Goal: Task Accomplishment & Management: Manage account settings

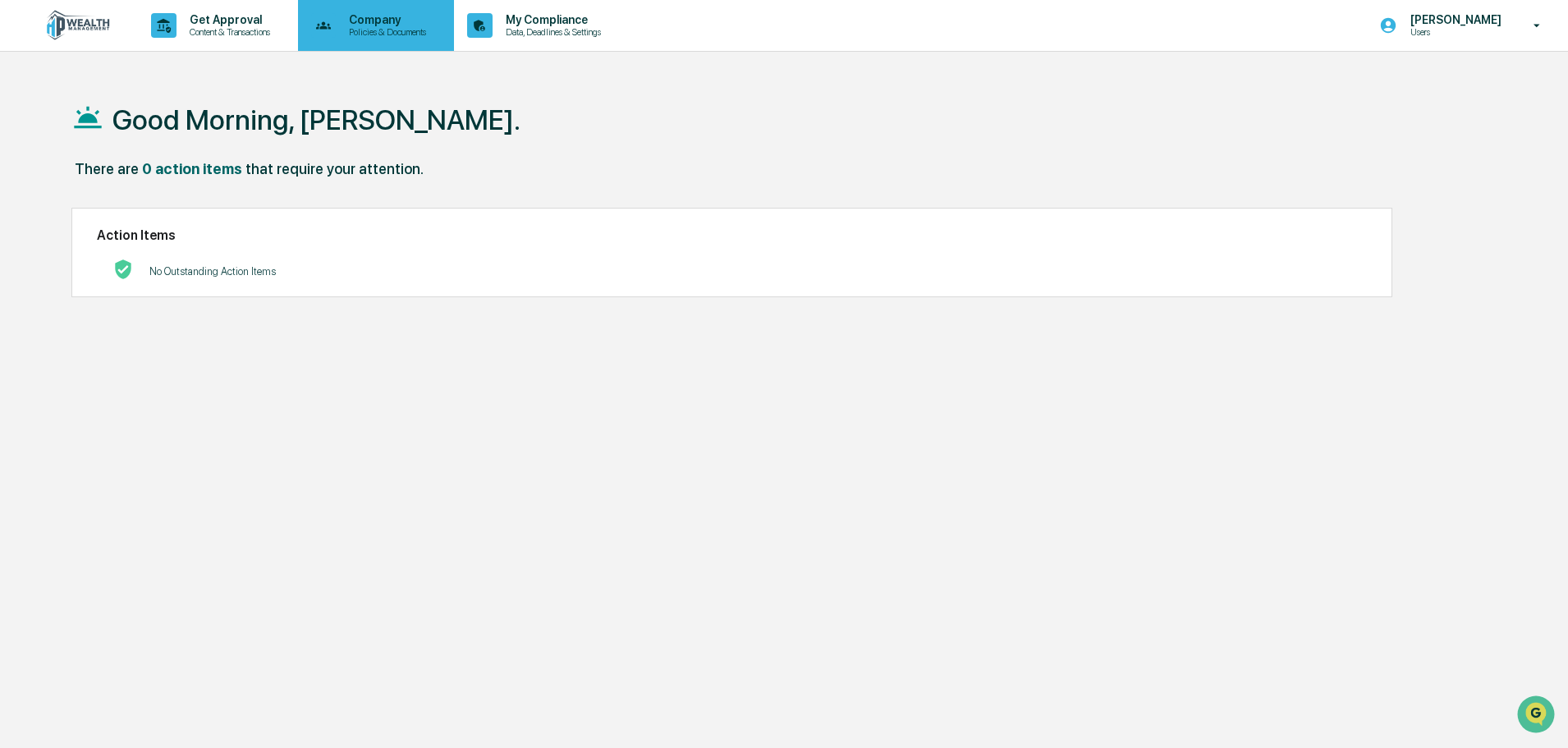
click at [398, 32] on p "Policies & Documents" at bounding box center [385, 32] width 98 height 12
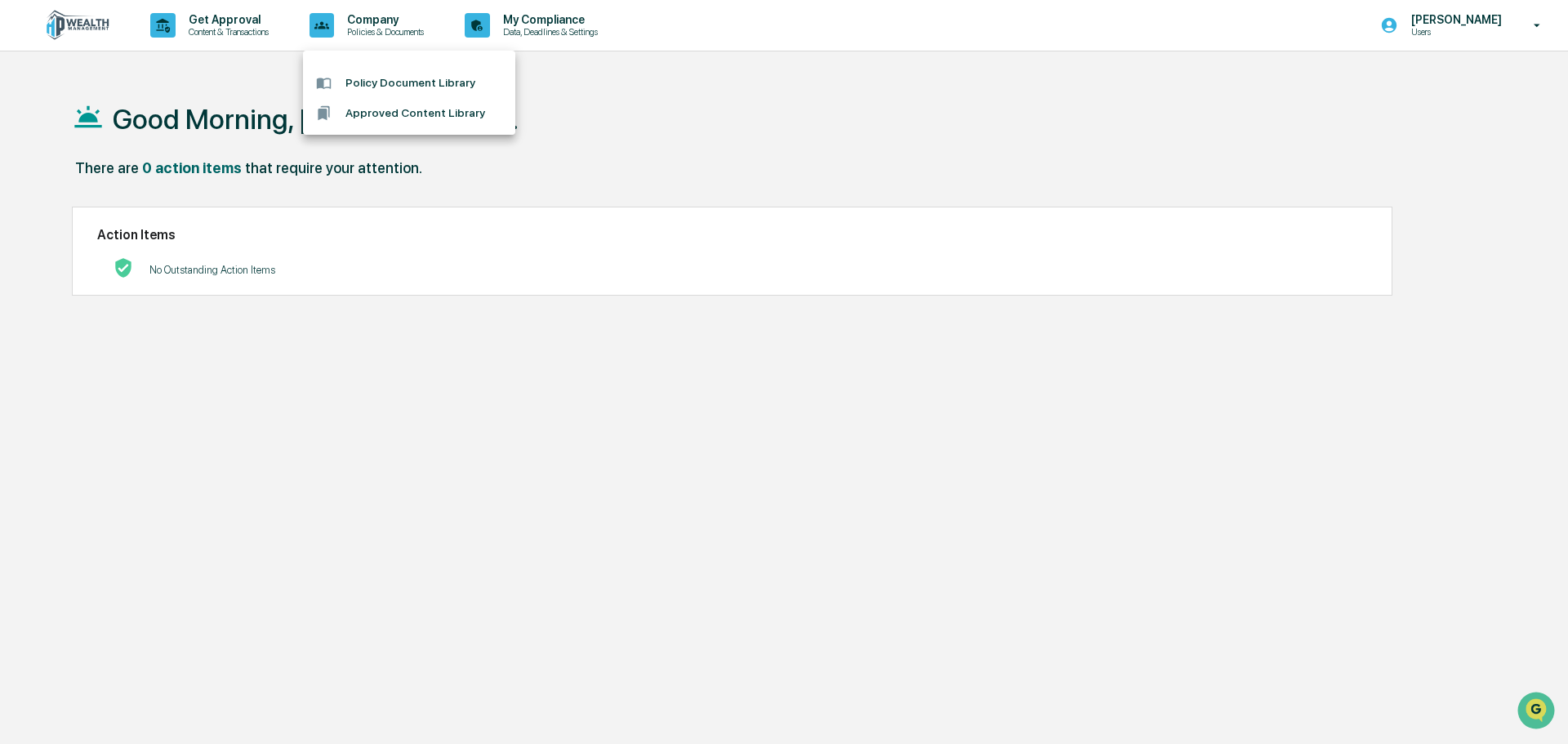
click at [1470, 16] on div at bounding box center [784, 372] width 1568 height 744
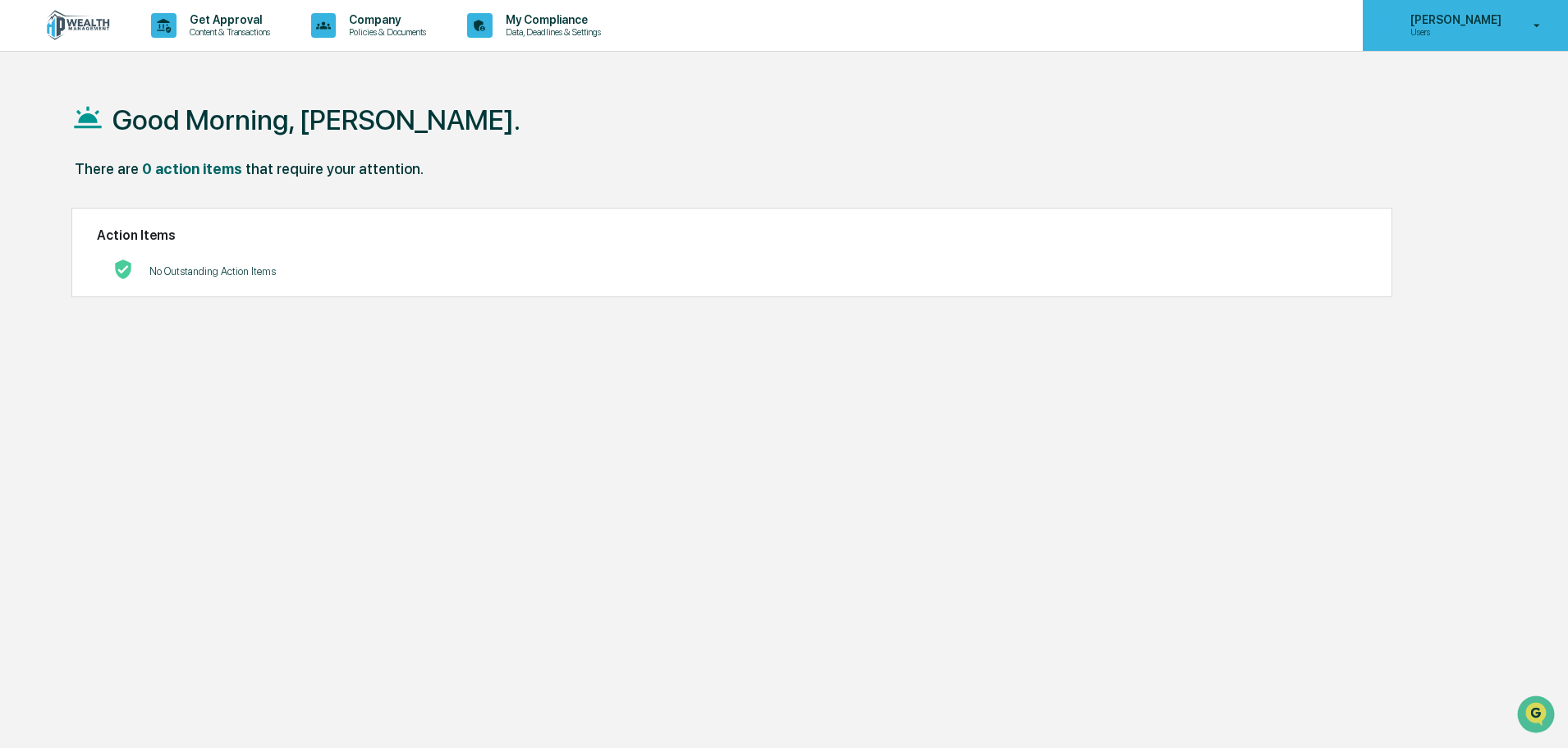
click at [1542, 20] on icon at bounding box center [1537, 26] width 28 height 16
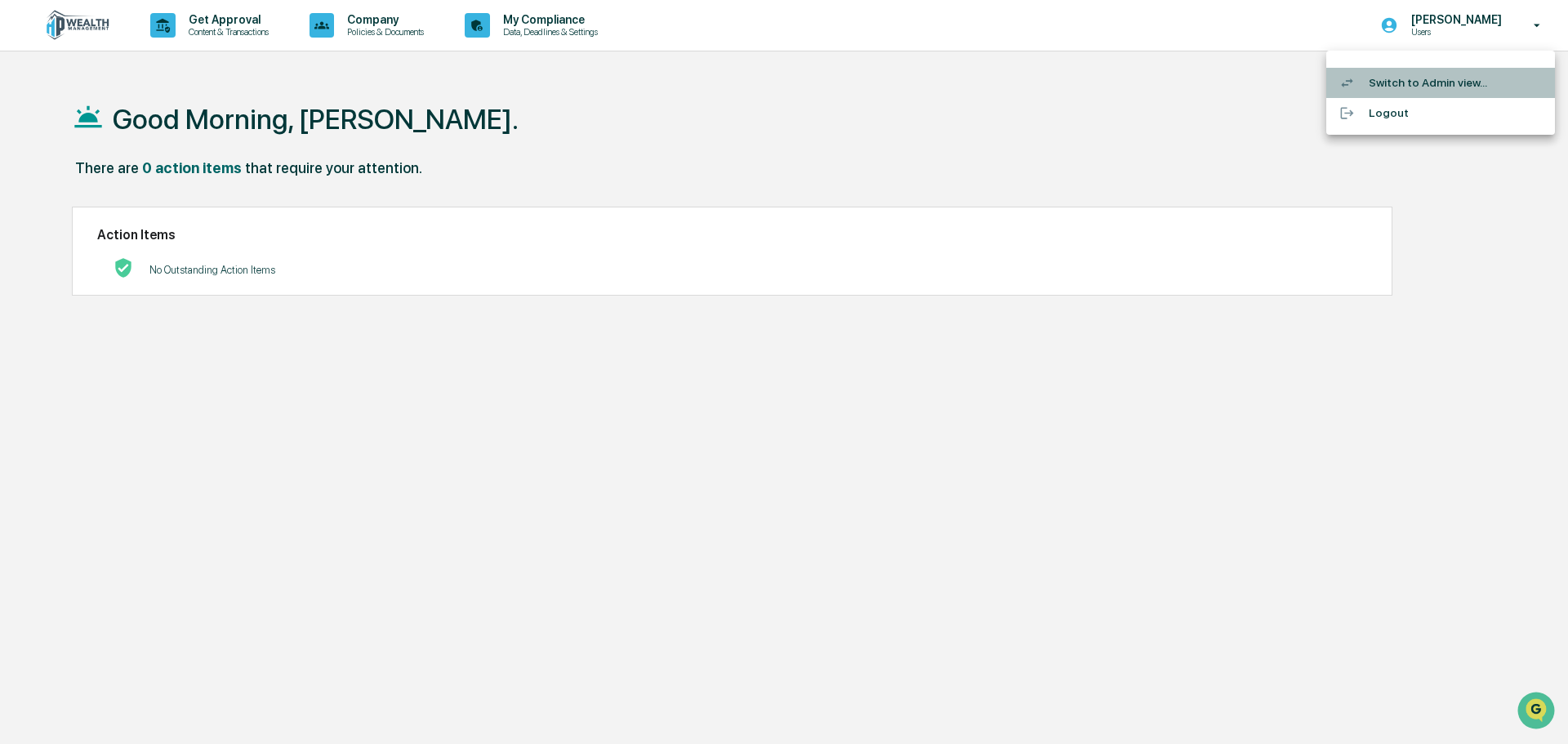
click at [1410, 85] on li "Switch to Admin view..." at bounding box center [1440, 82] width 228 height 30
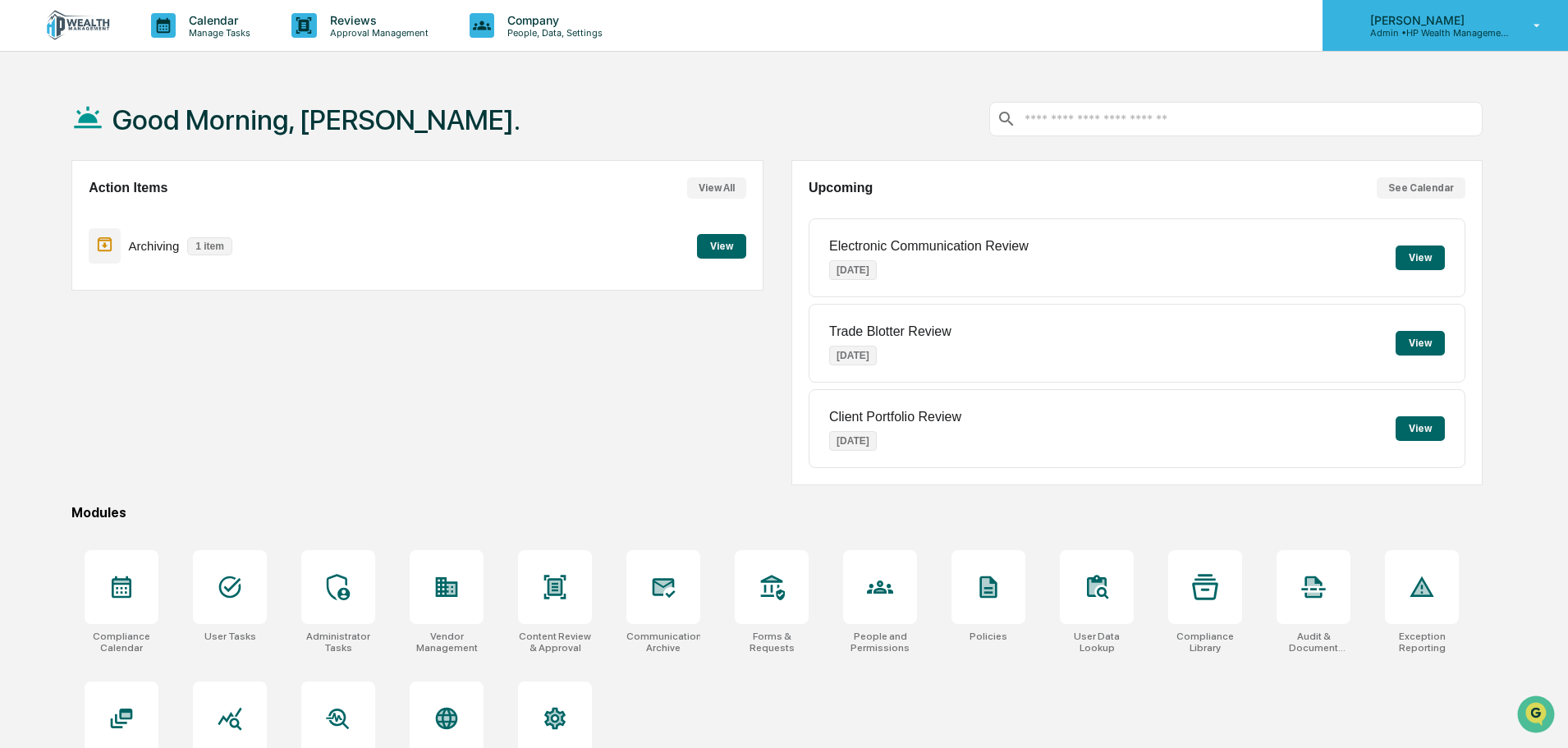
click at [1533, 24] on icon at bounding box center [1537, 26] width 28 height 16
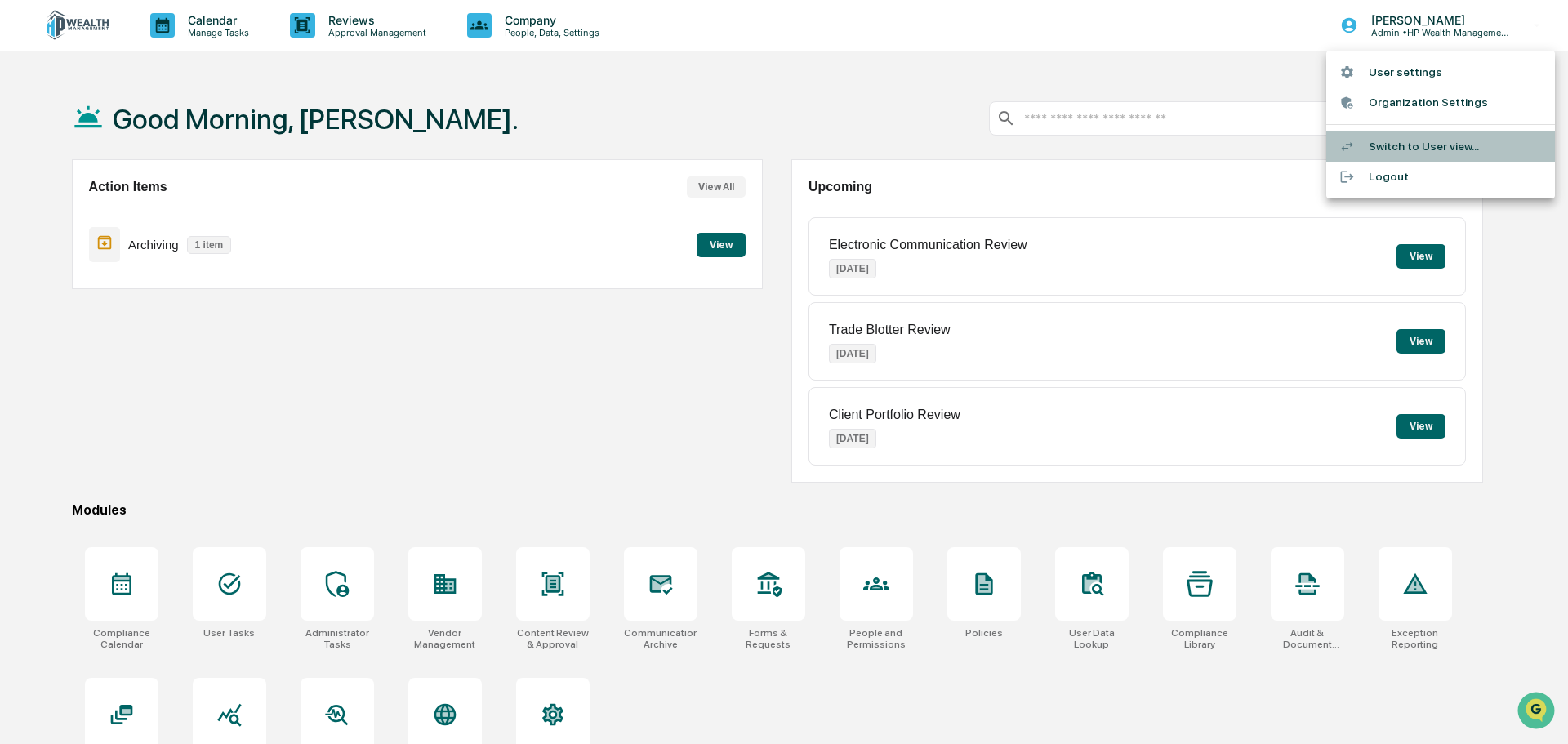
click at [1384, 141] on li "Switch to User view..." at bounding box center [1440, 146] width 228 height 30
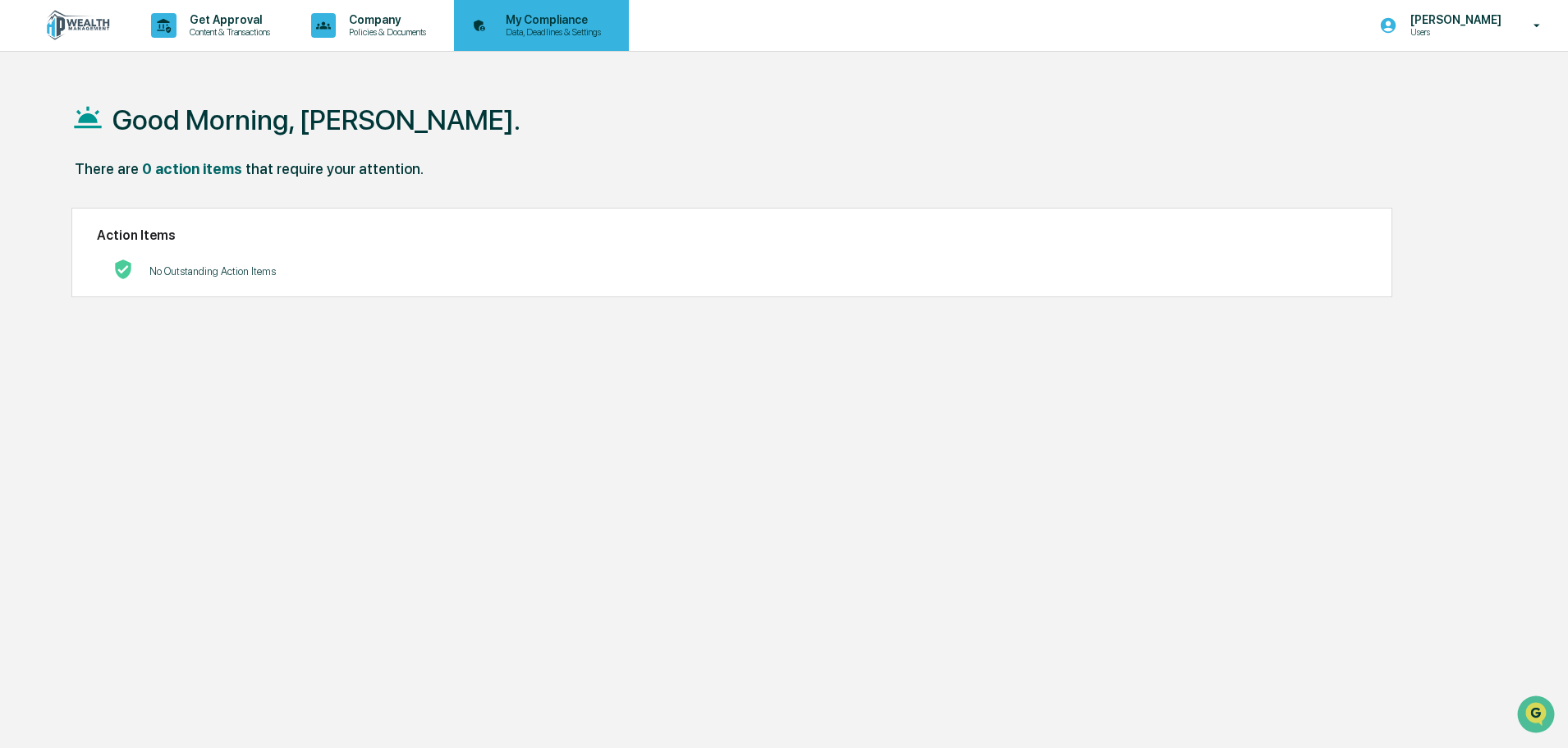
click at [534, 27] on p "Data, Deadlines & Settings" at bounding box center [551, 32] width 117 height 12
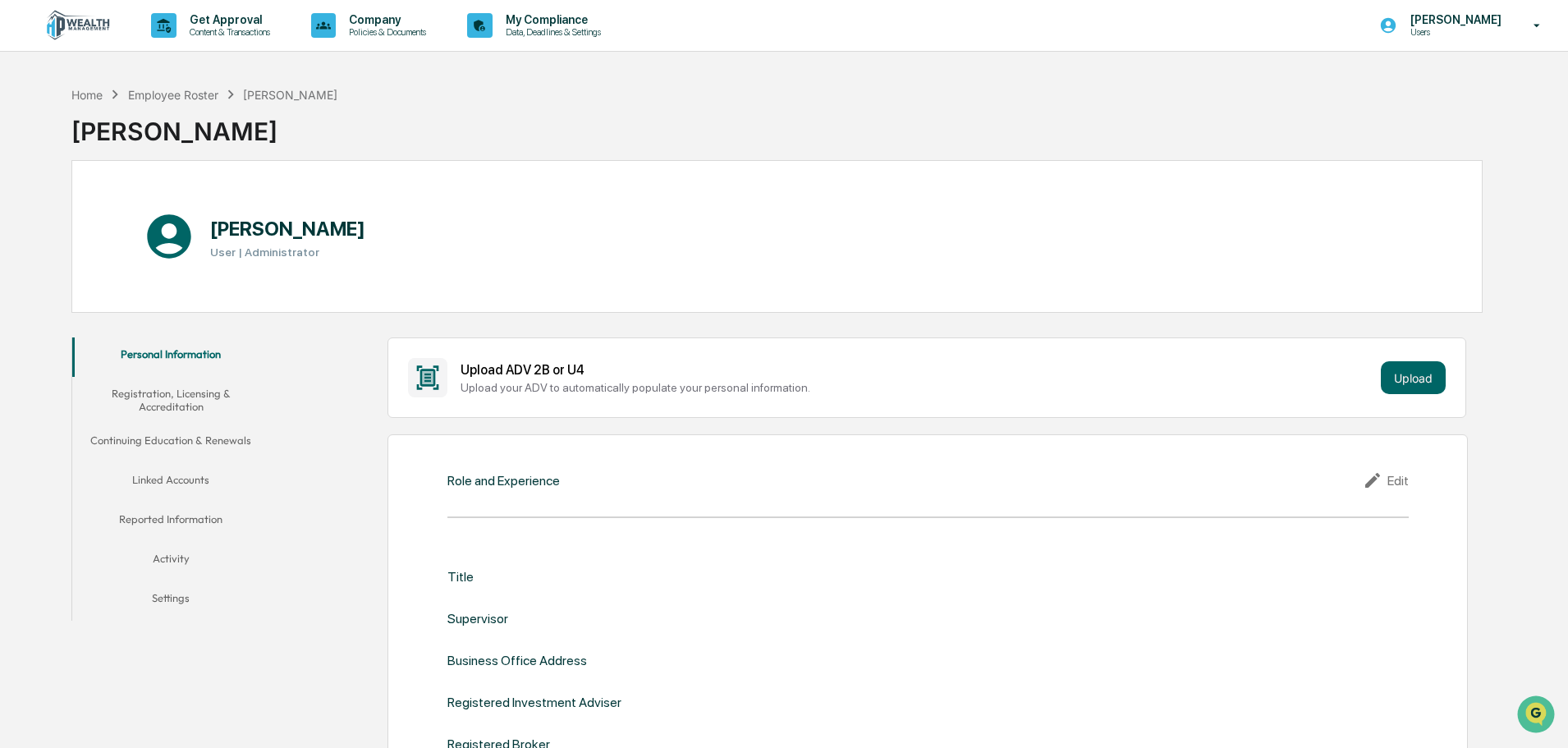
click at [197, 480] on button "Linked Accounts" at bounding box center [171, 483] width 197 height 39
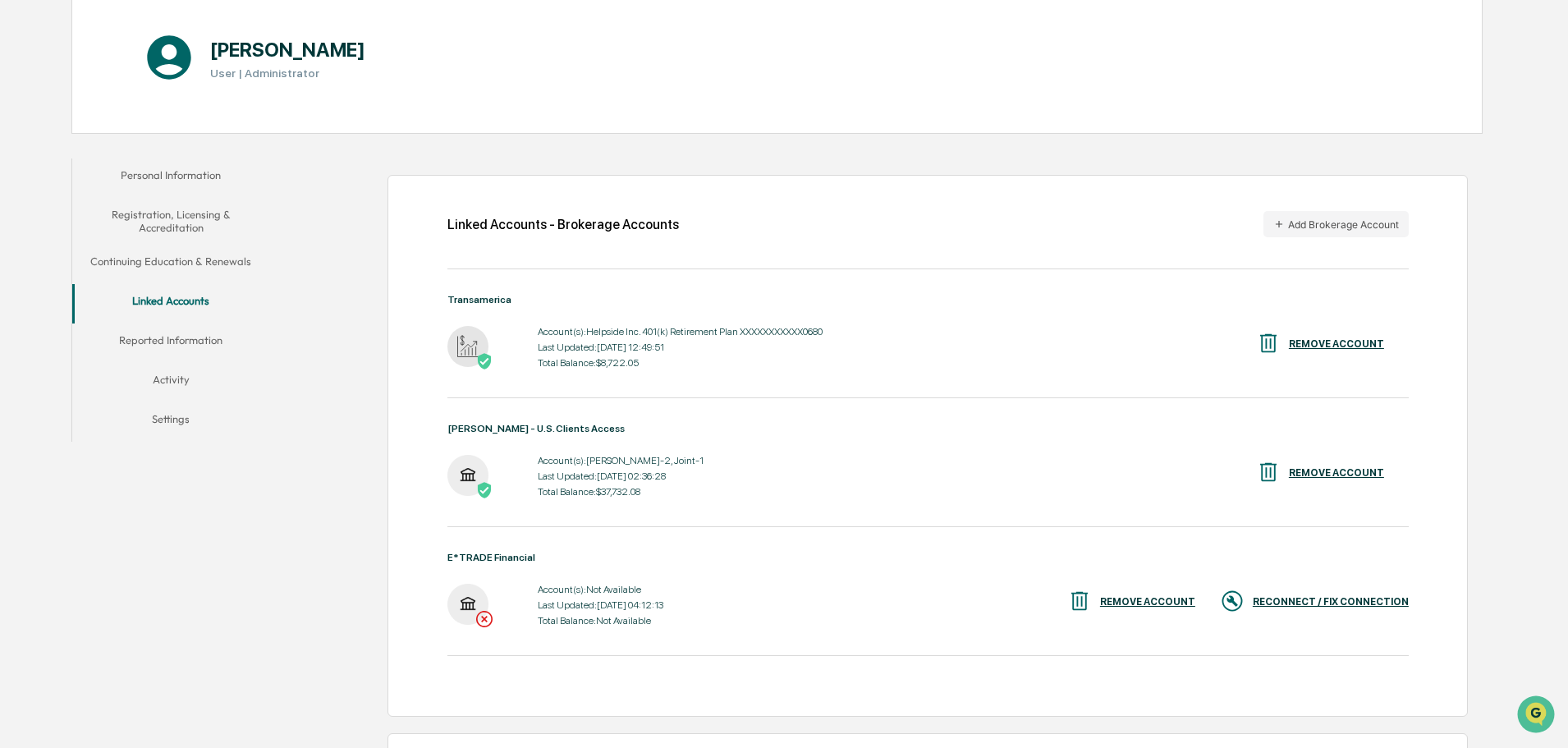
scroll to position [178, 0]
click at [1310, 342] on div "REMOVE ACCOUNT" at bounding box center [1336, 345] width 95 height 12
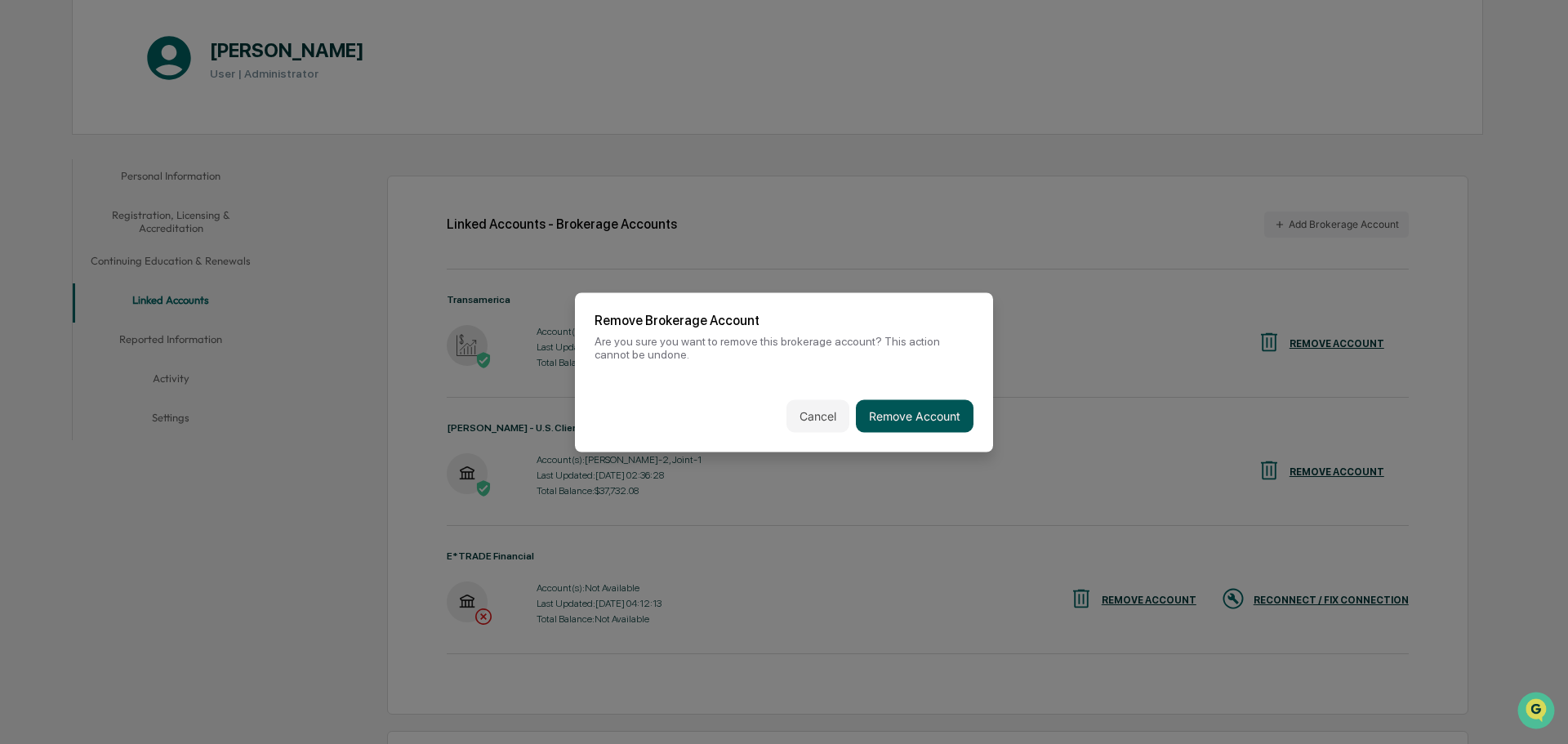
click at [902, 410] on button "Remove Account" at bounding box center [915, 415] width 117 height 32
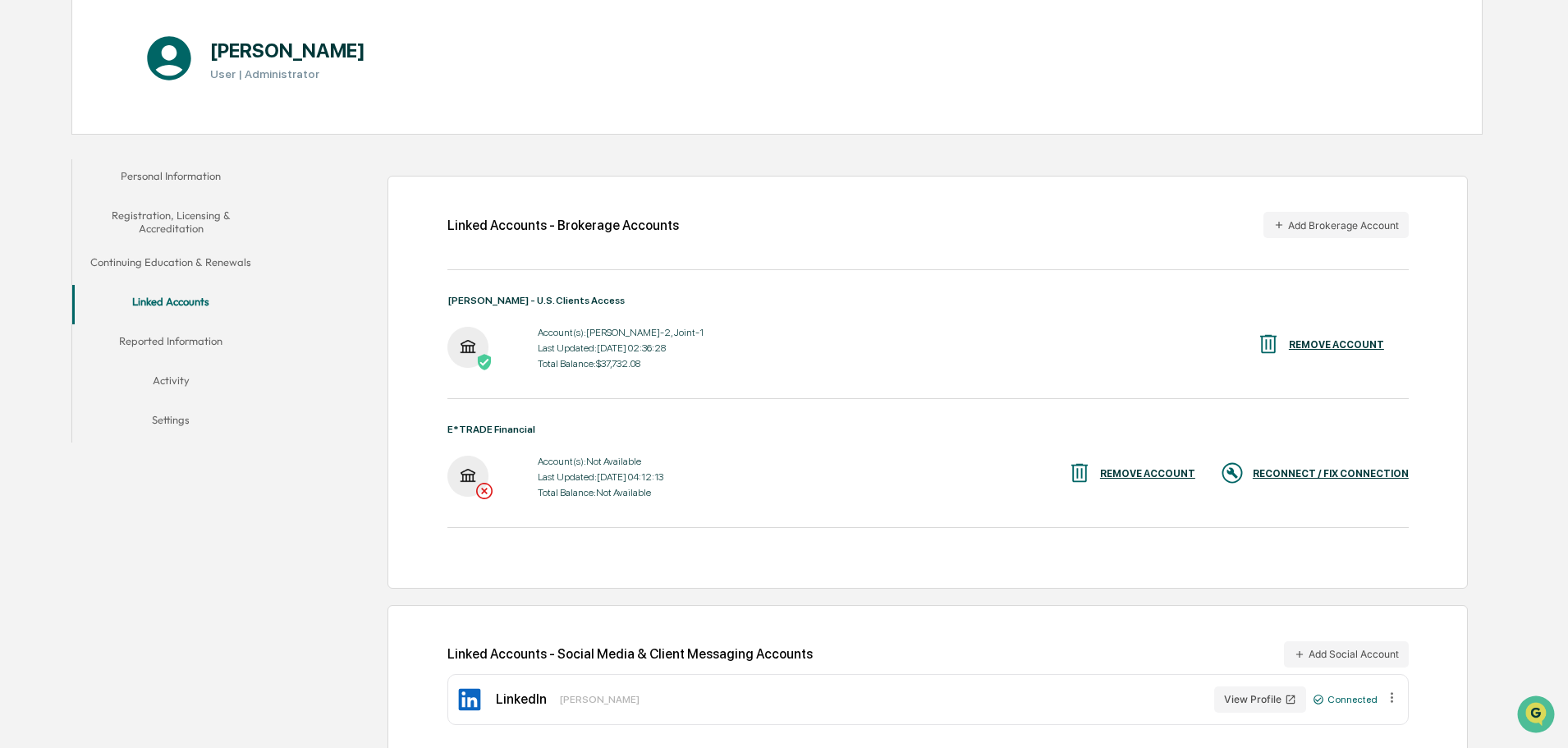
click at [1327, 336] on div "REMOVE ACCOUNT" at bounding box center [1321, 346] width 128 height 27
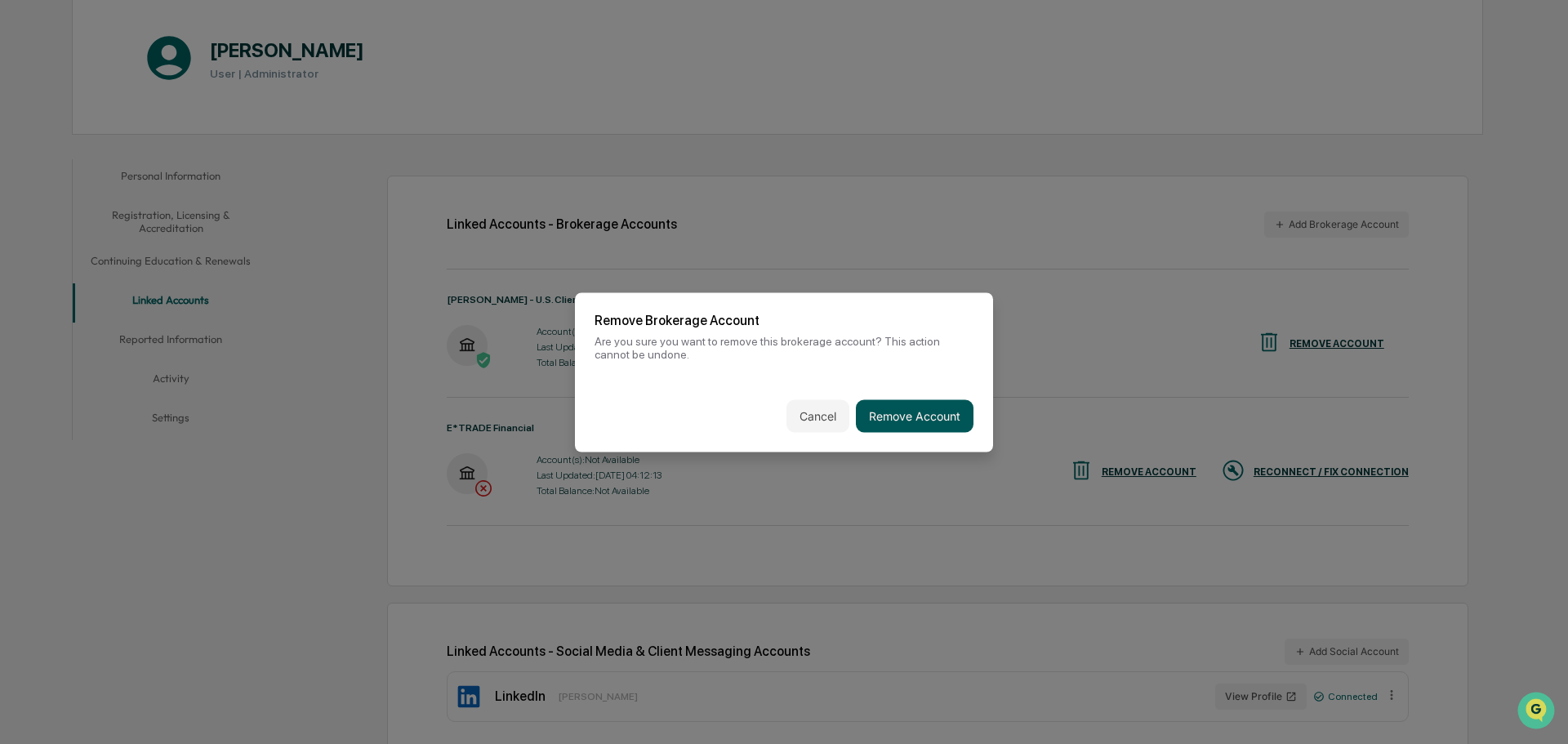
click at [926, 410] on button "Remove Account" at bounding box center [915, 415] width 117 height 32
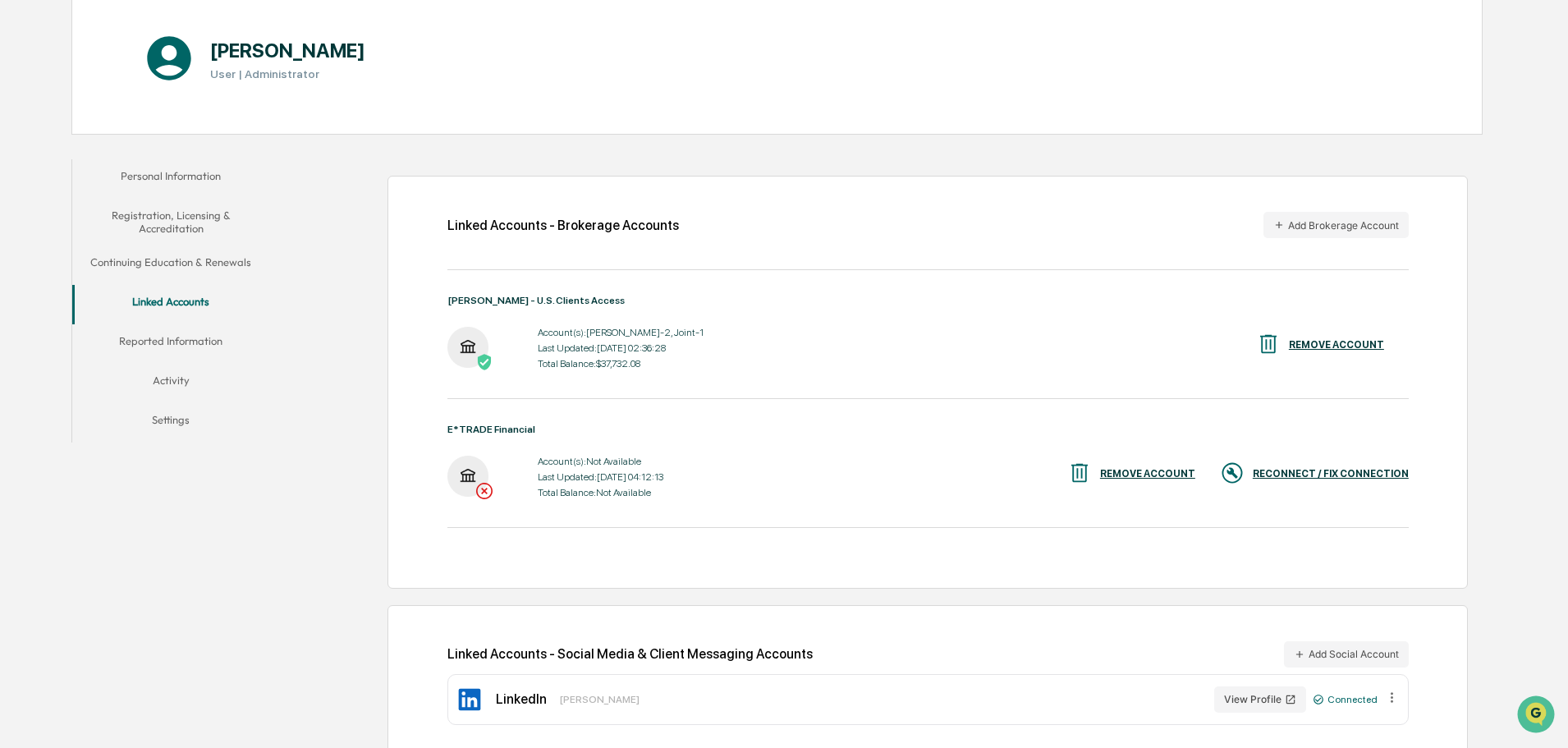
scroll to position [78, 0]
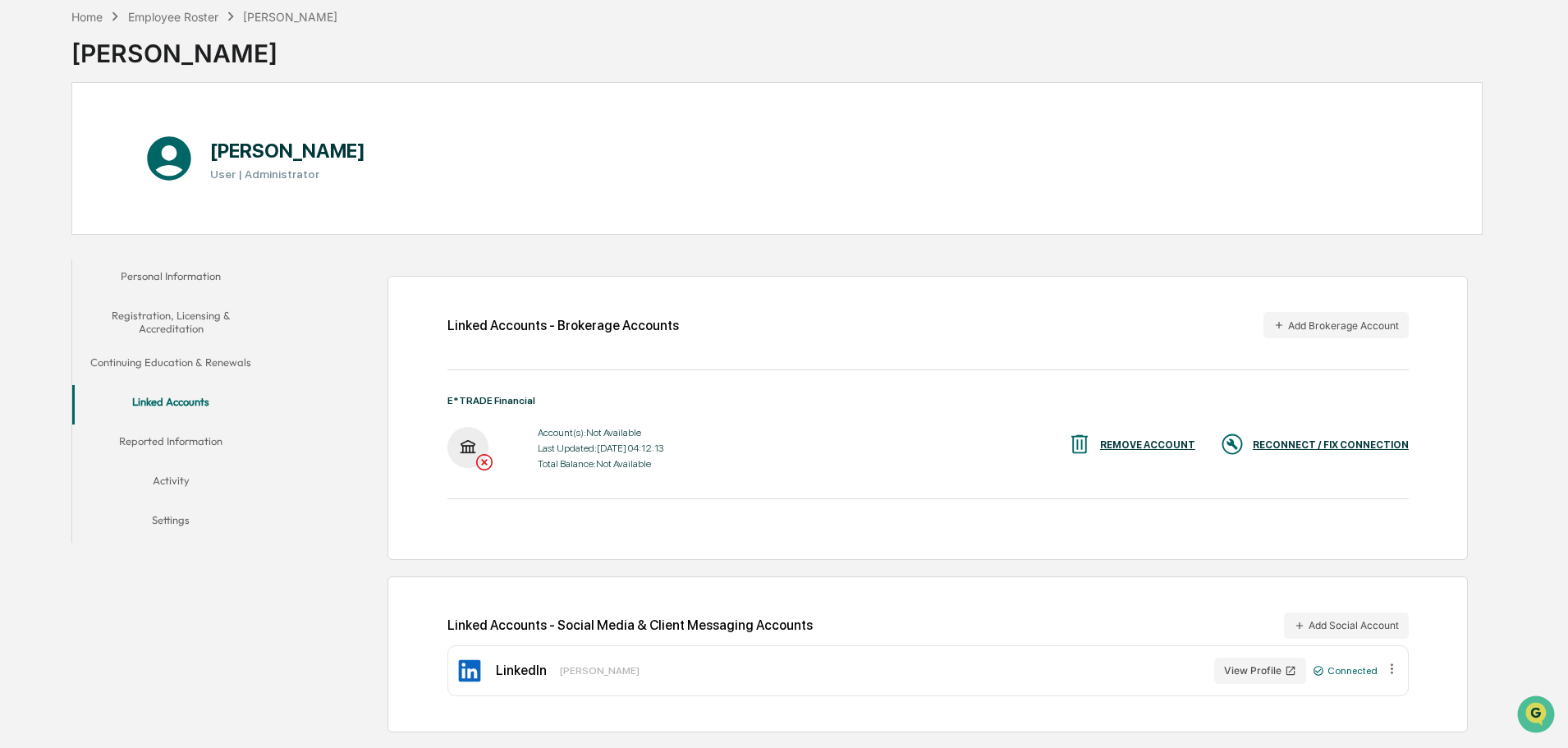
click at [1140, 445] on div "REMOVE ACCOUNT" at bounding box center [1148, 445] width 95 height 12
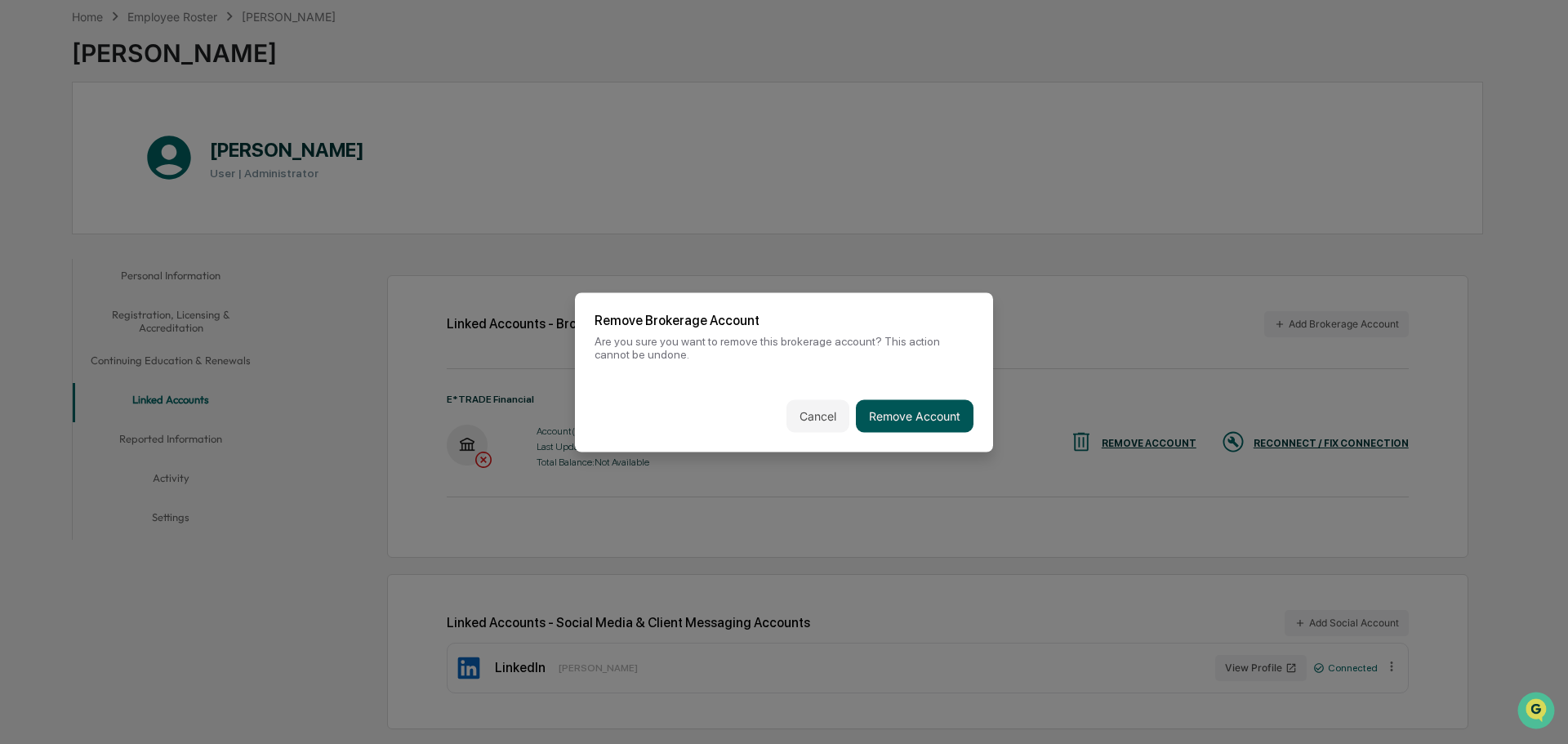
click at [918, 415] on button "Remove Account" at bounding box center [915, 415] width 117 height 32
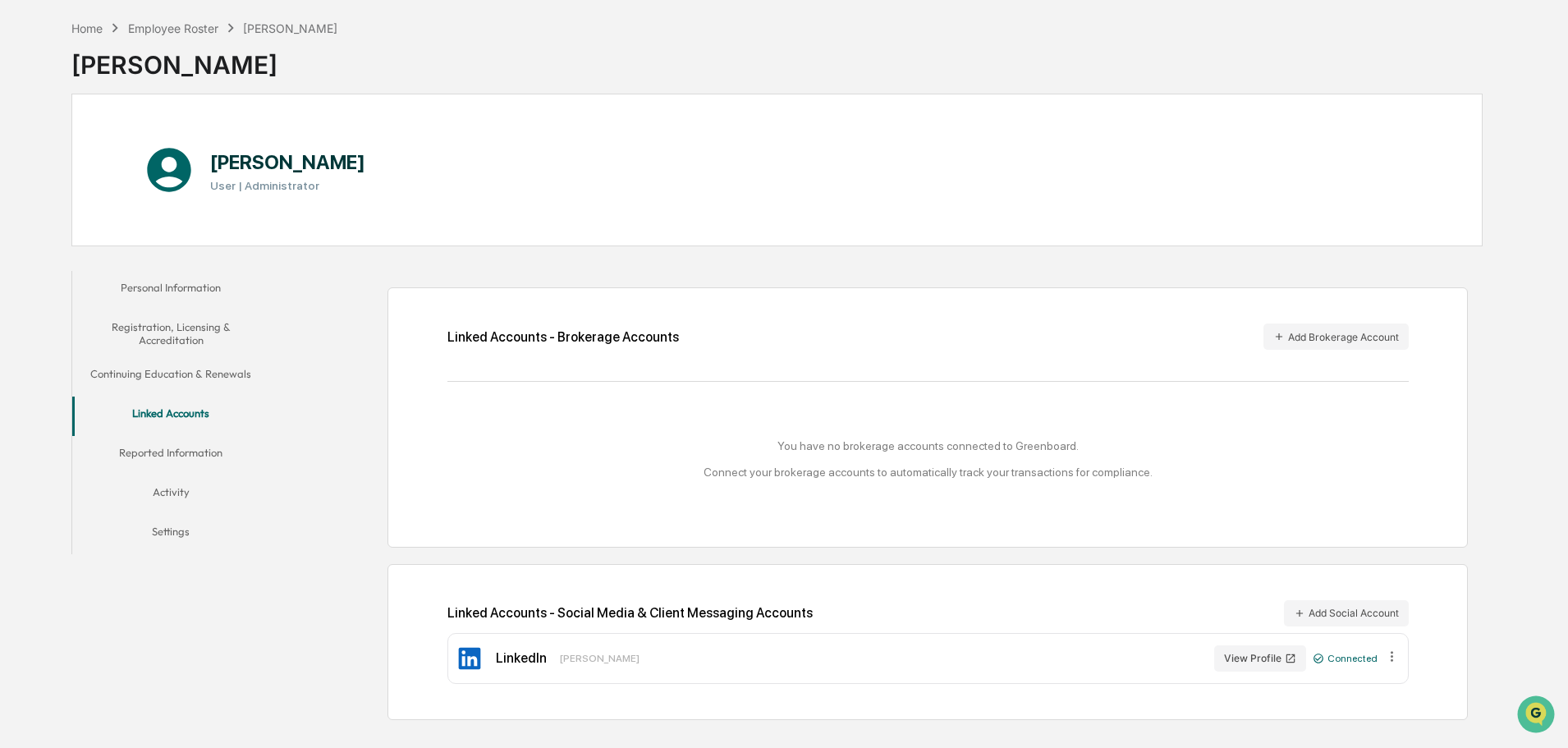
scroll to position [68, 0]
click at [168, 498] on button "Activity" at bounding box center [171, 494] width 197 height 39
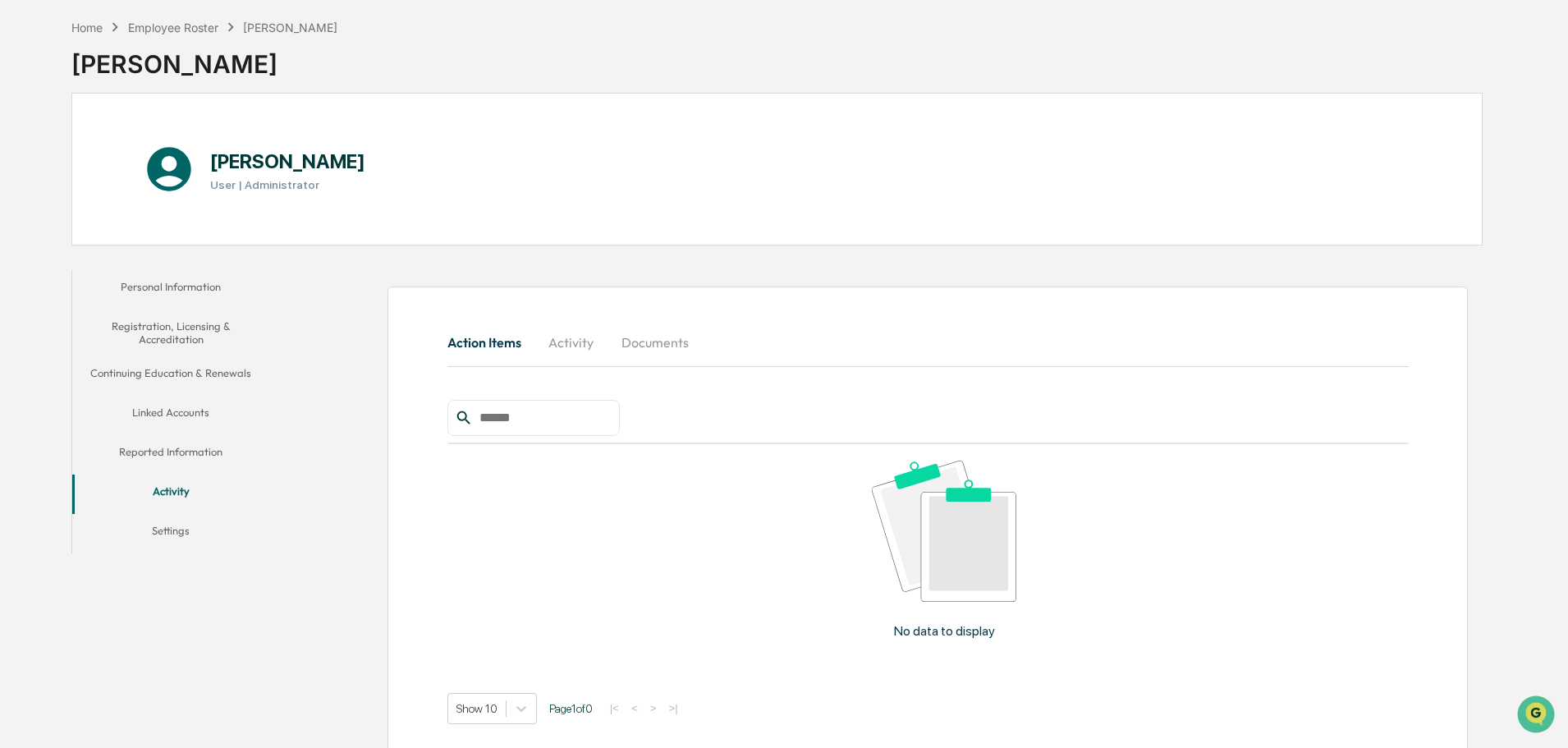
click at [665, 333] on button "Documents" at bounding box center [655, 343] width 93 height 39
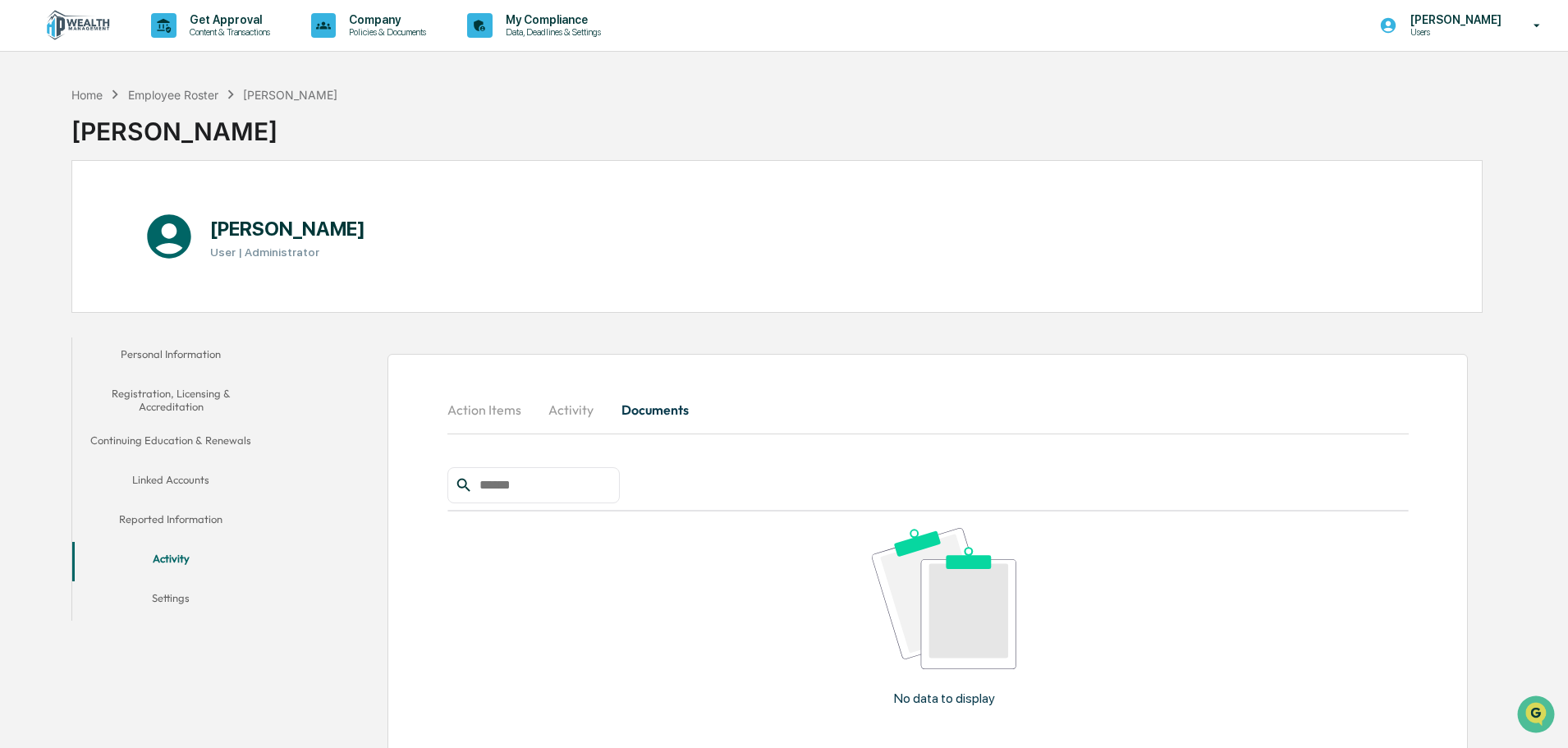
click at [190, 444] on button "Continuing Education & Renewals" at bounding box center [171, 444] width 197 height 39
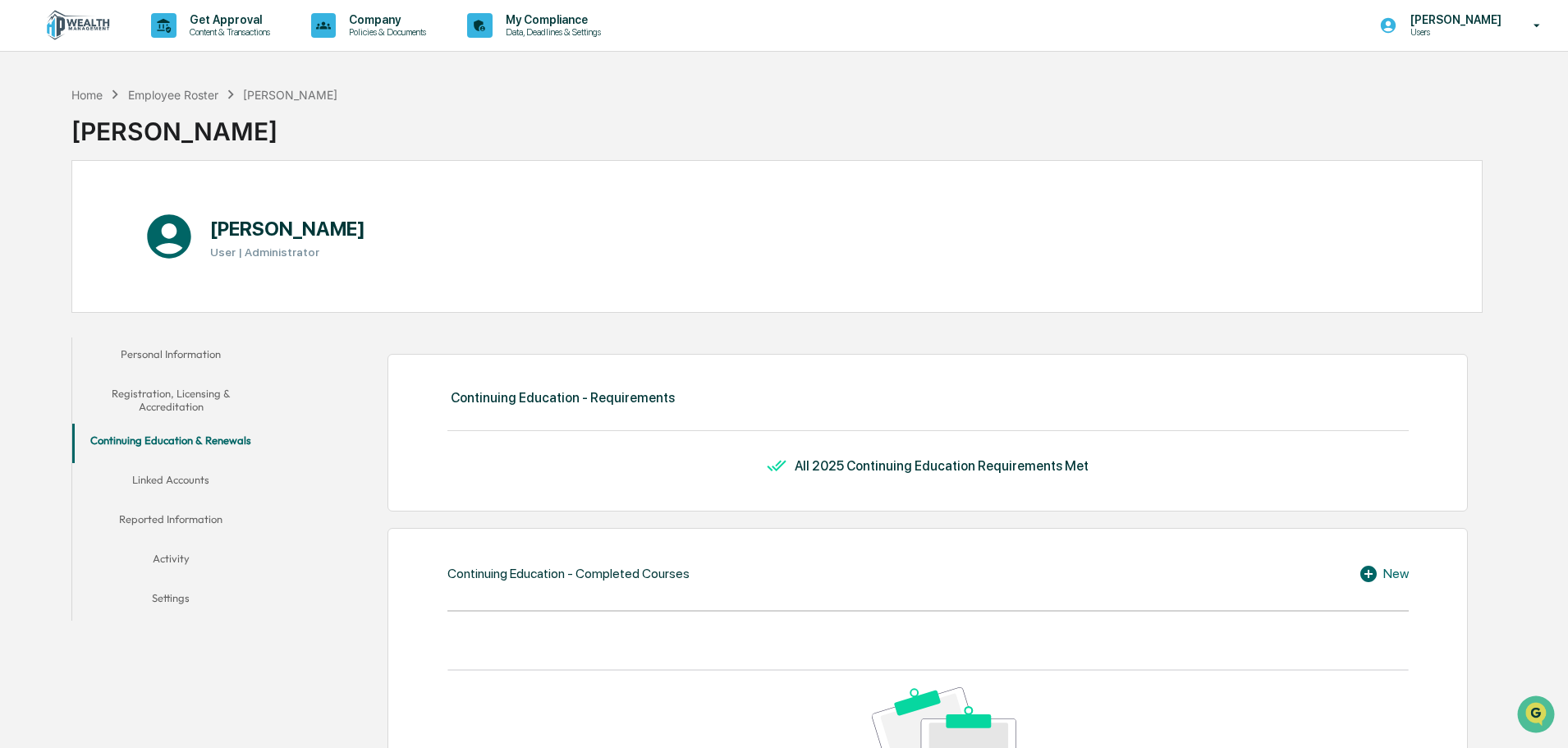
click at [185, 479] on button "Linked Accounts" at bounding box center [171, 483] width 197 height 39
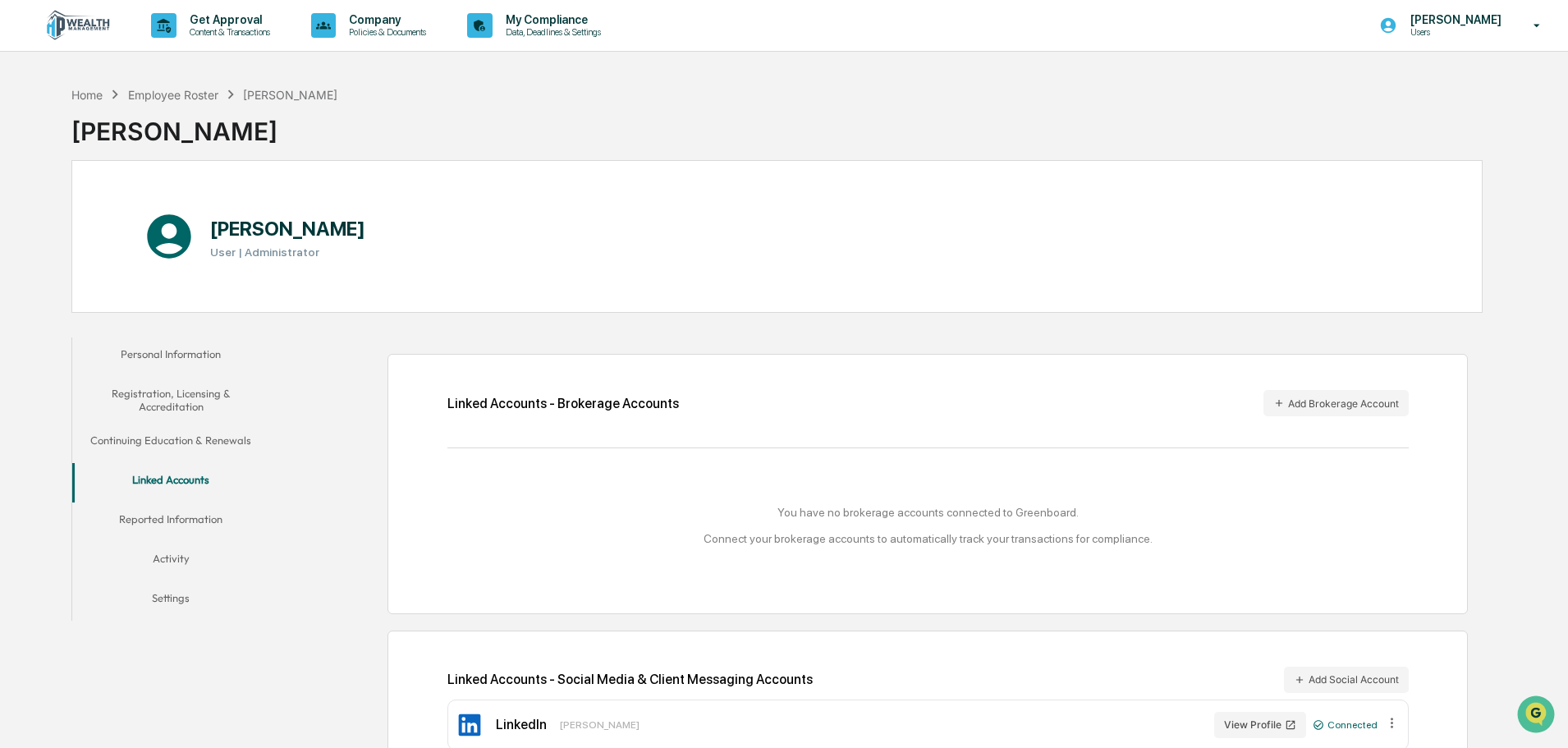
click at [172, 520] on button "Reported Information" at bounding box center [171, 522] width 197 height 39
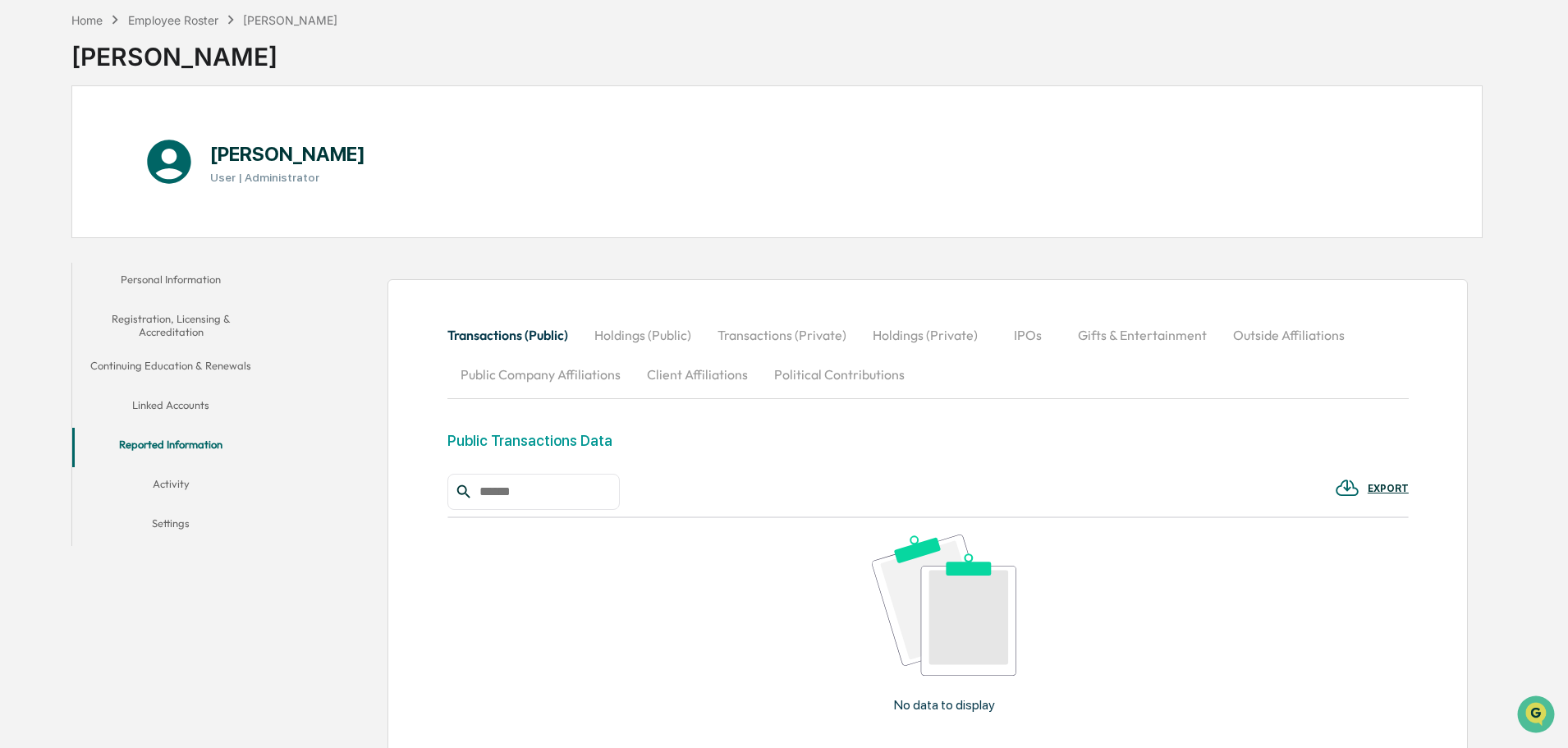
scroll to position [41, 0]
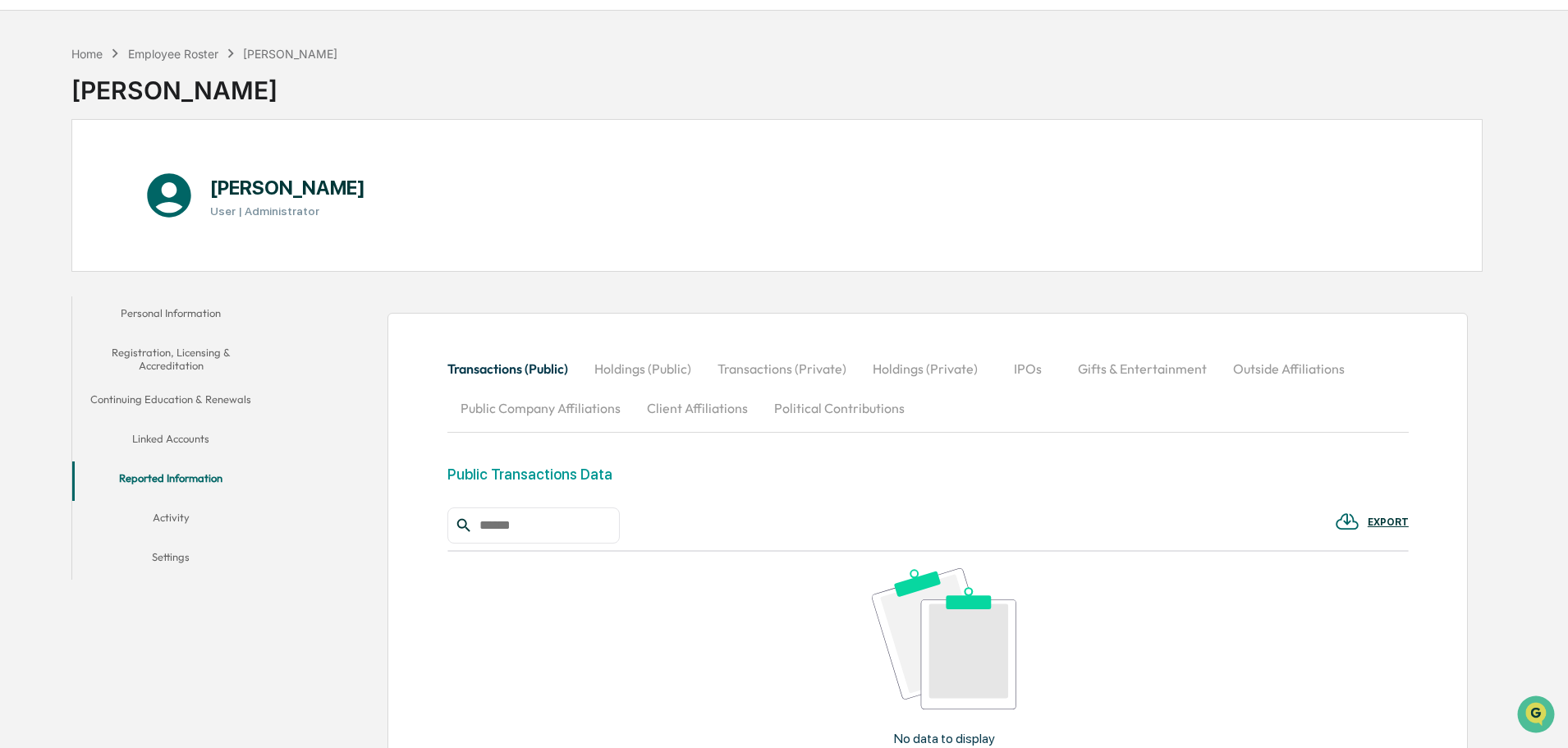
click at [172, 309] on button "Personal Information" at bounding box center [171, 316] width 197 height 39
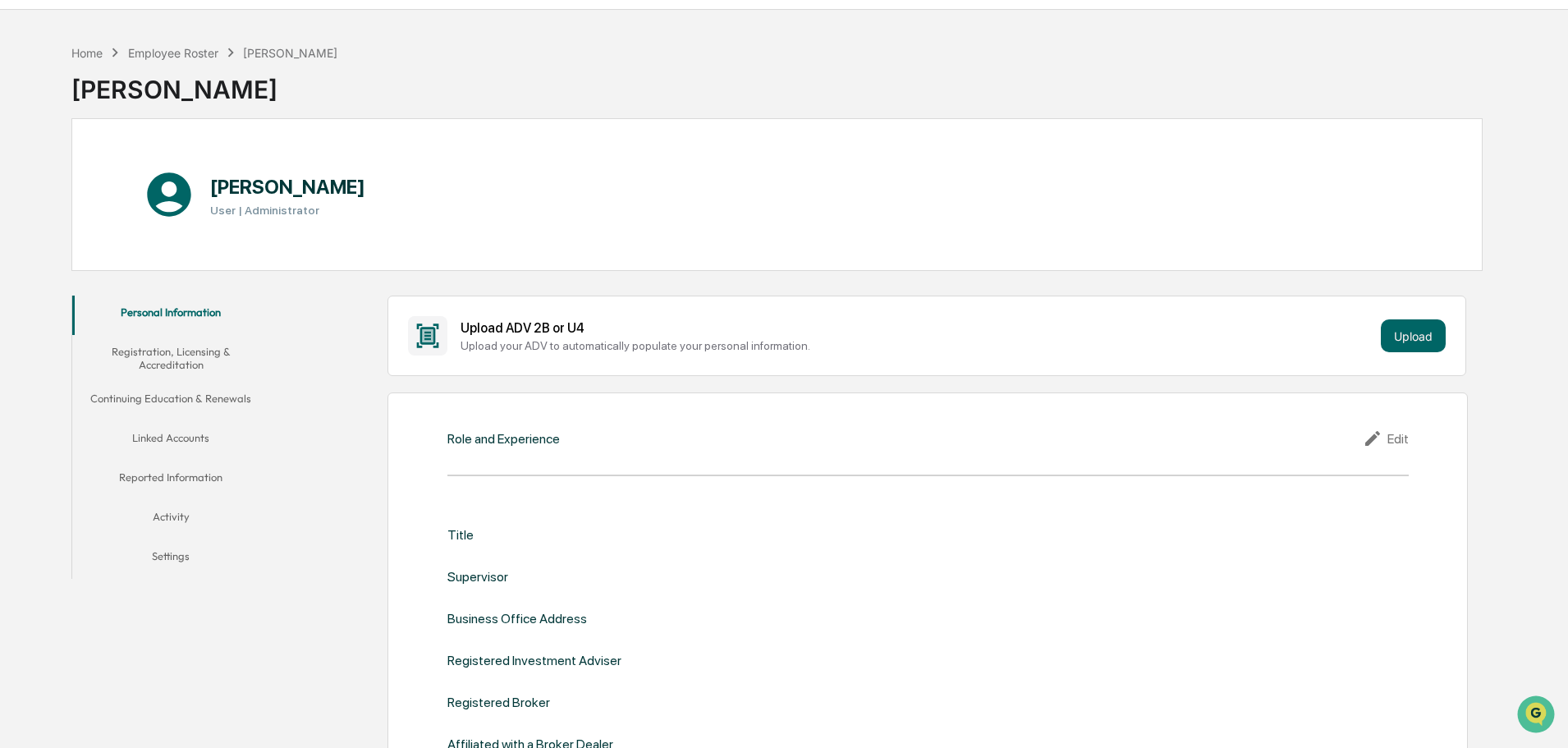
scroll to position [43, 0]
click at [168, 476] on button "Reported Information" at bounding box center [171, 479] width 197 height 39
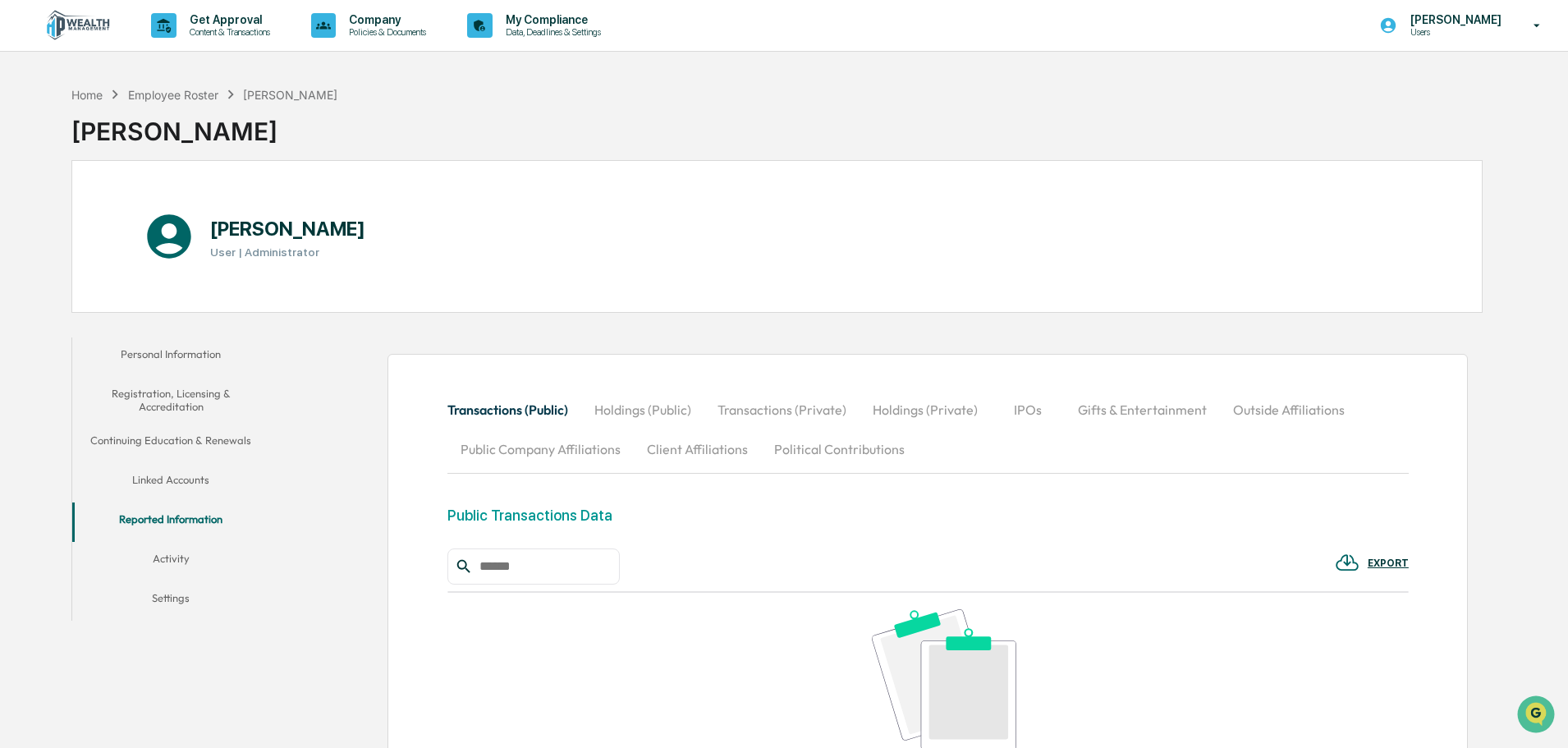
click at [184, 479] on button "Linked Accounts" at bounding box center [171, 483] width 197 height 39
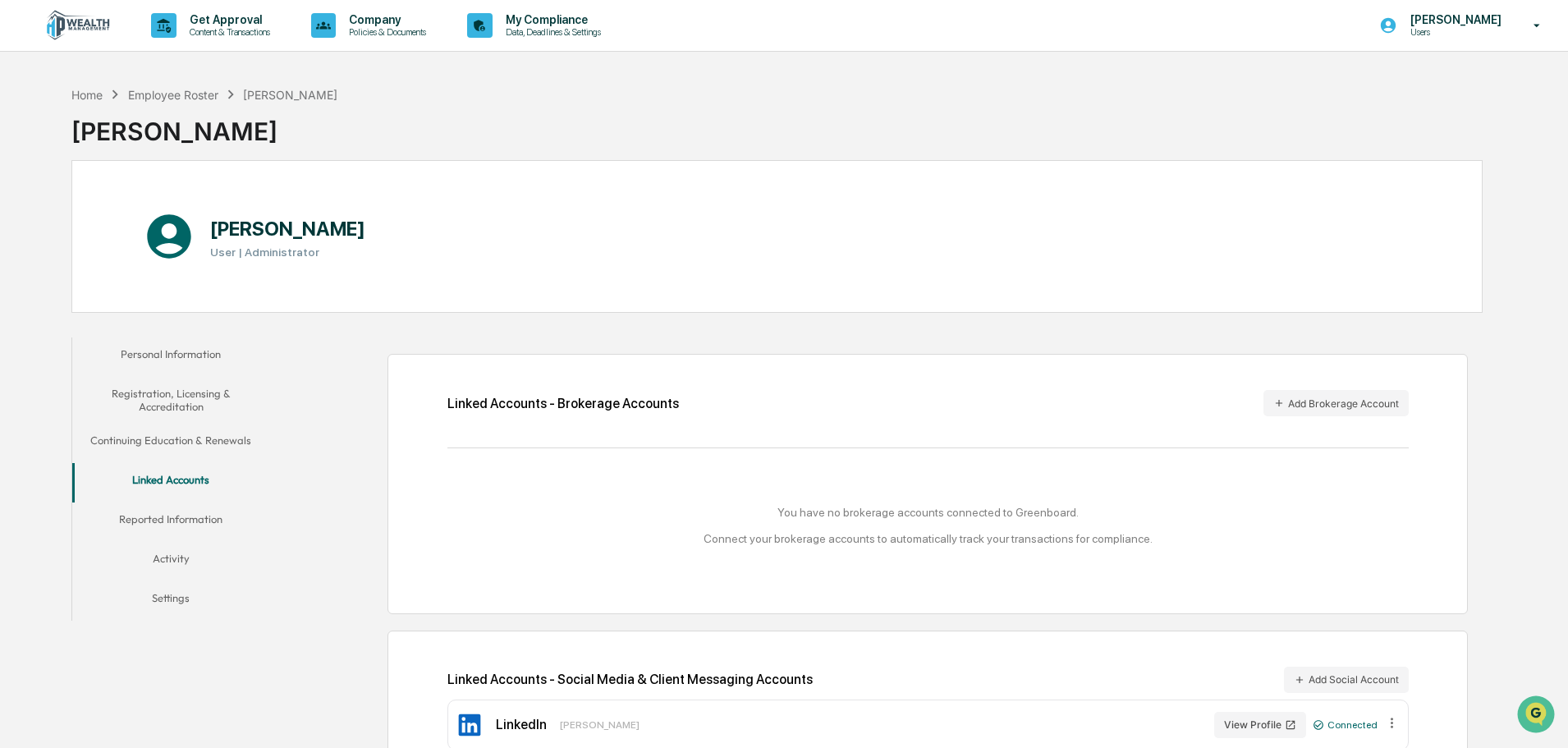
click at [178, 350] on button "Personal Information" at bounding box center [171, 357] width 197 height 39
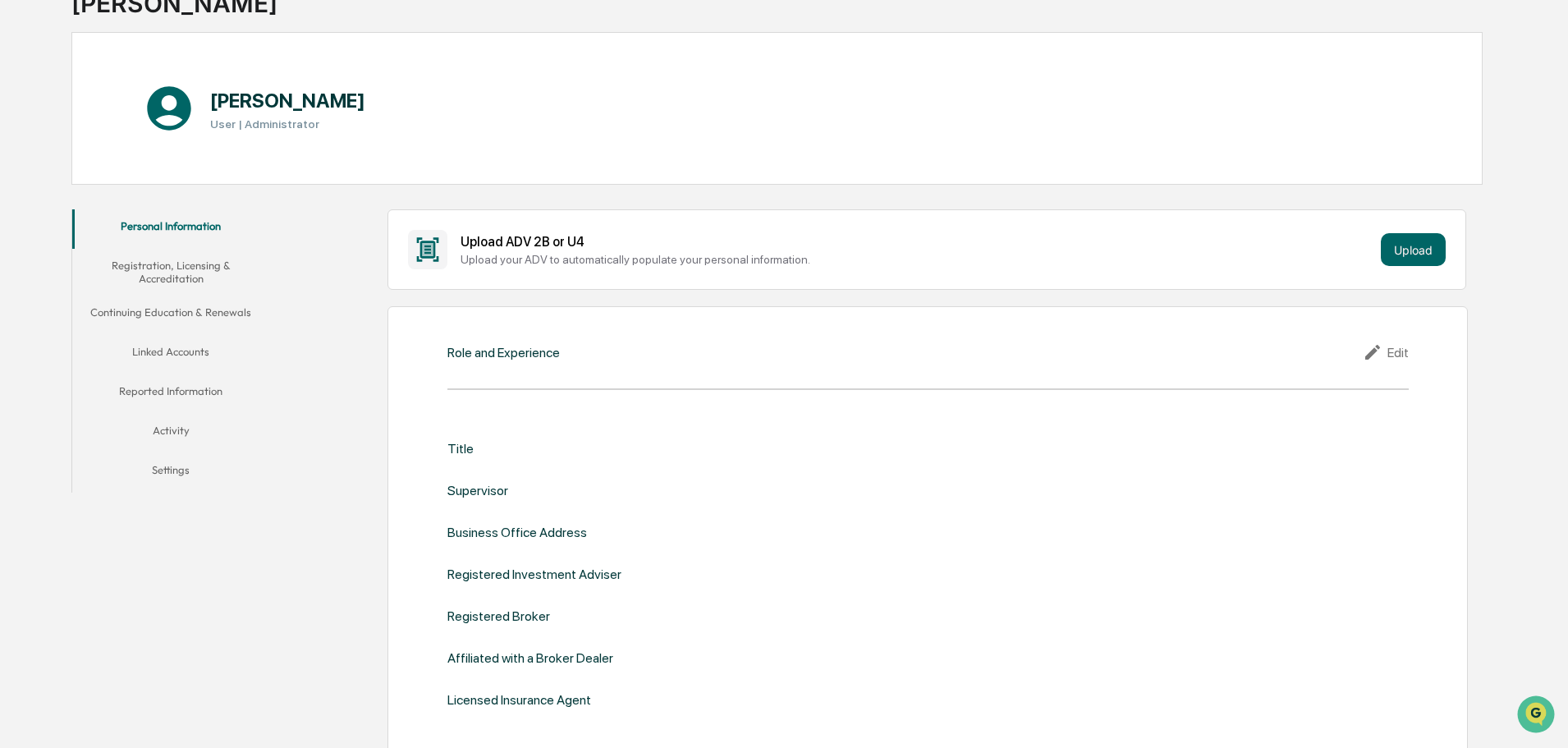
scroll to position [130, 0]
click at [176, 426] on button "Activity" at bounding box center [171, 432] width 197 height 39
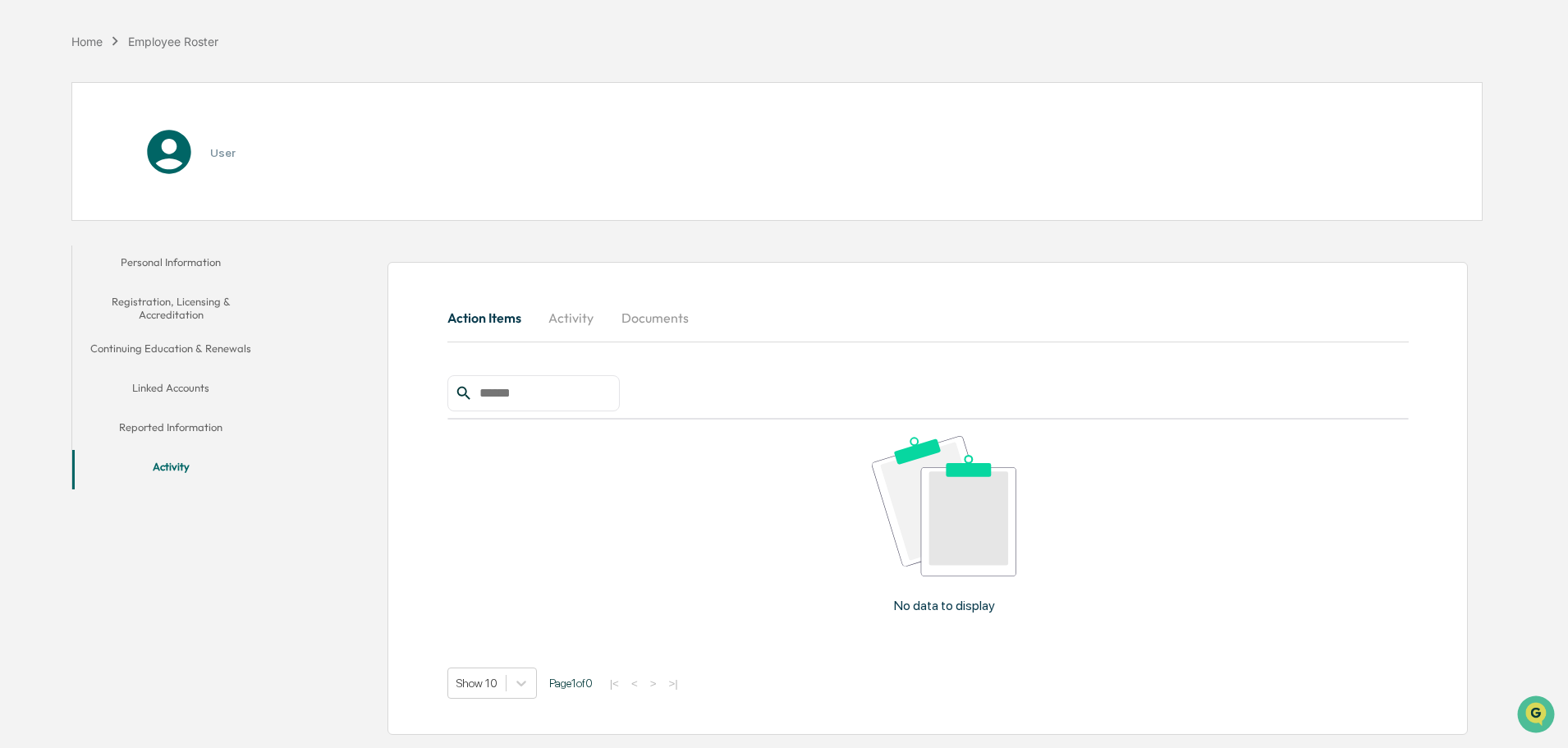
scroll to position [87, 0]
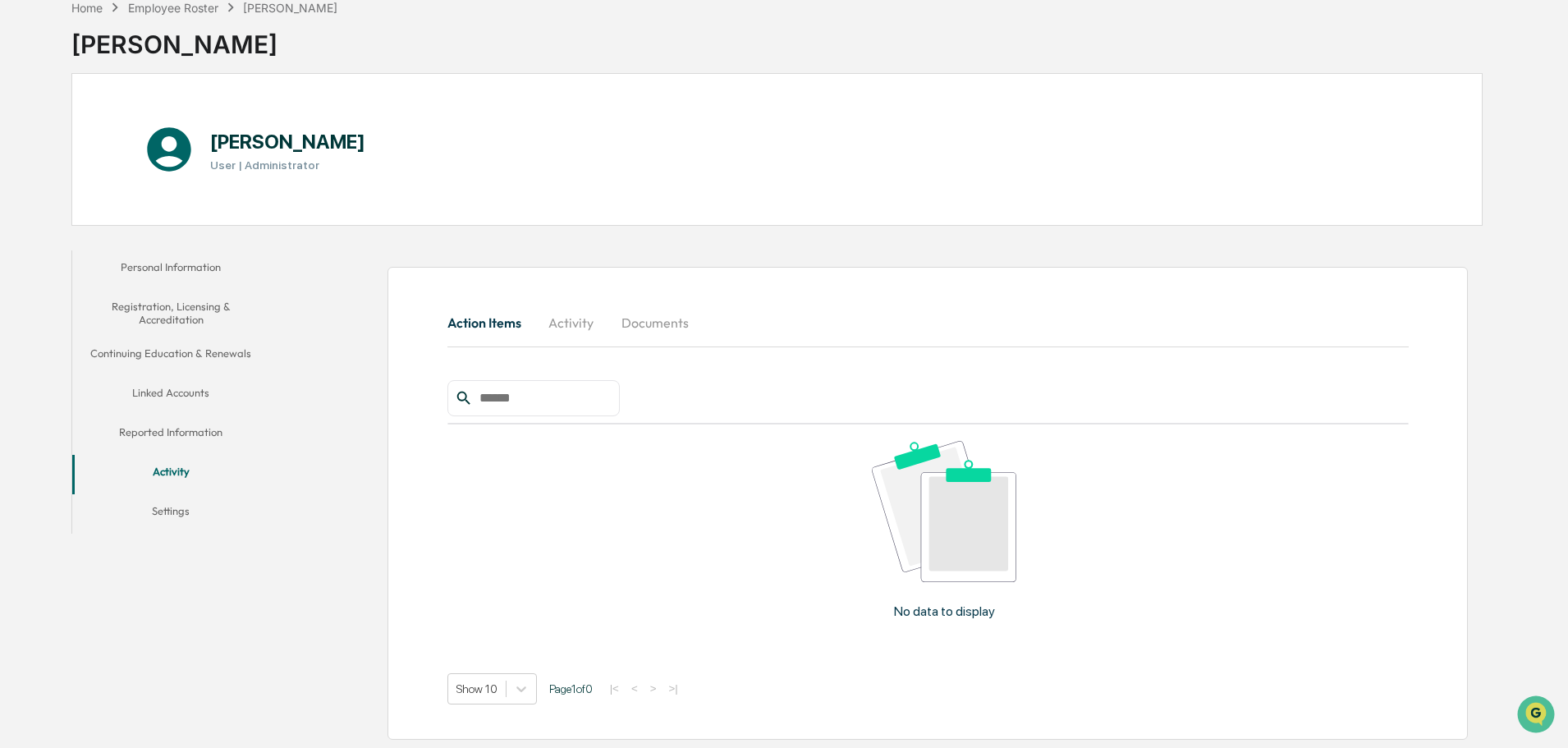
click at [689, 325] on button "Documents" at bounding box center [655, 323] width 93 height 39
click at [169, 507] on button "Settings" at bounding box center [171, 513] width 197 height 39
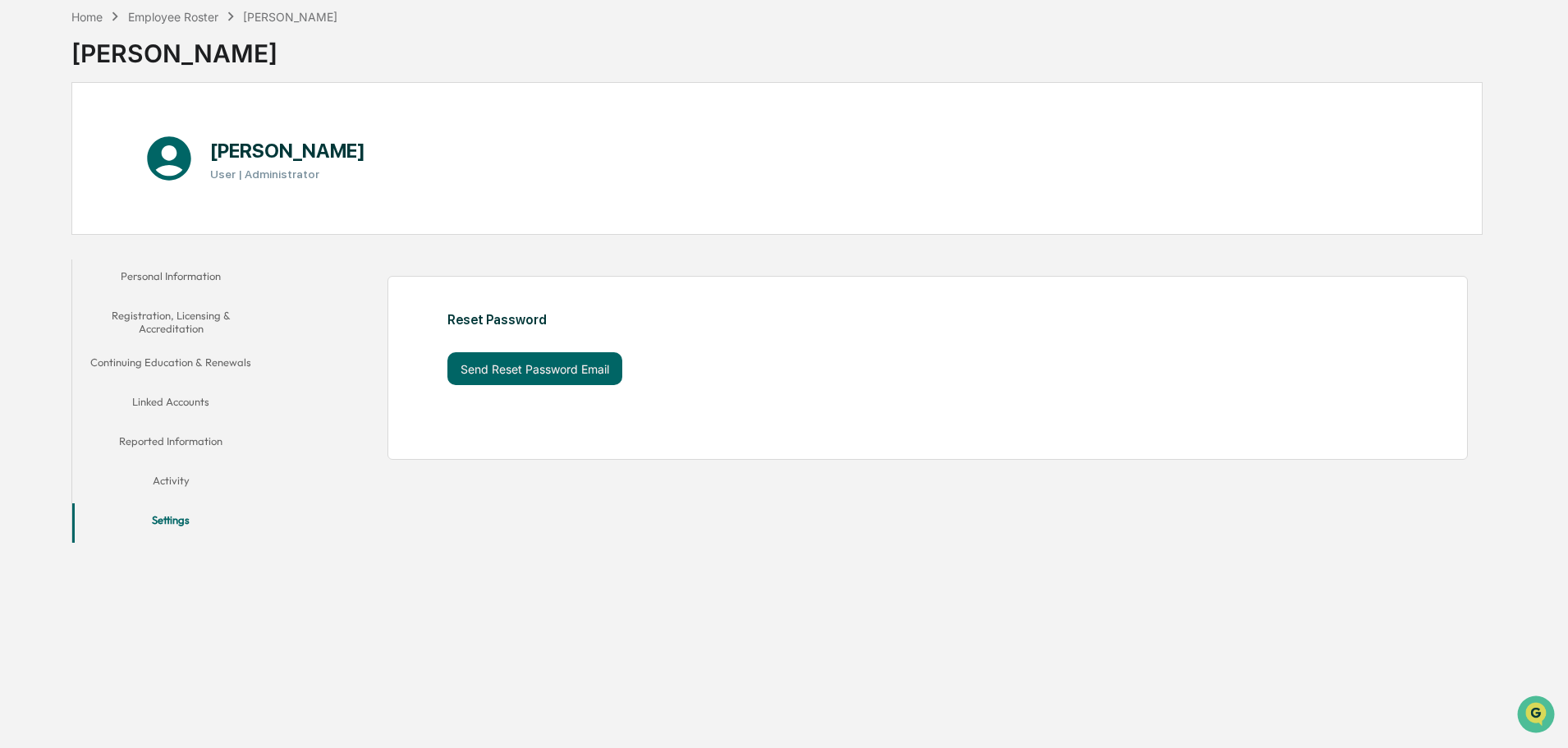
click at [193, 481] on button "Activity" at bounding box center [171, 484] width 197 height 39
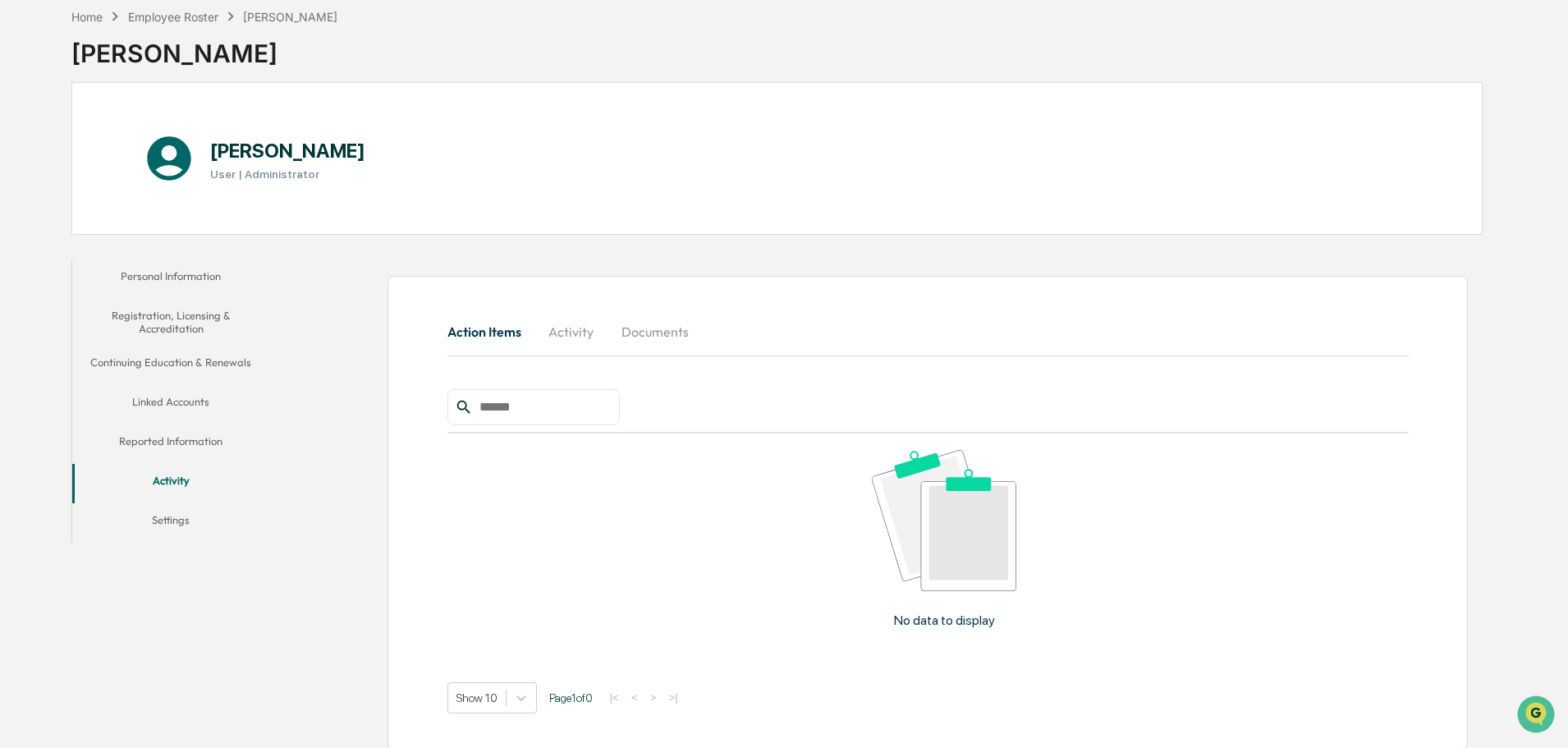
click at [198, 270] on button "Personal Information" at bounding box center [171, 279] width 197 height 39
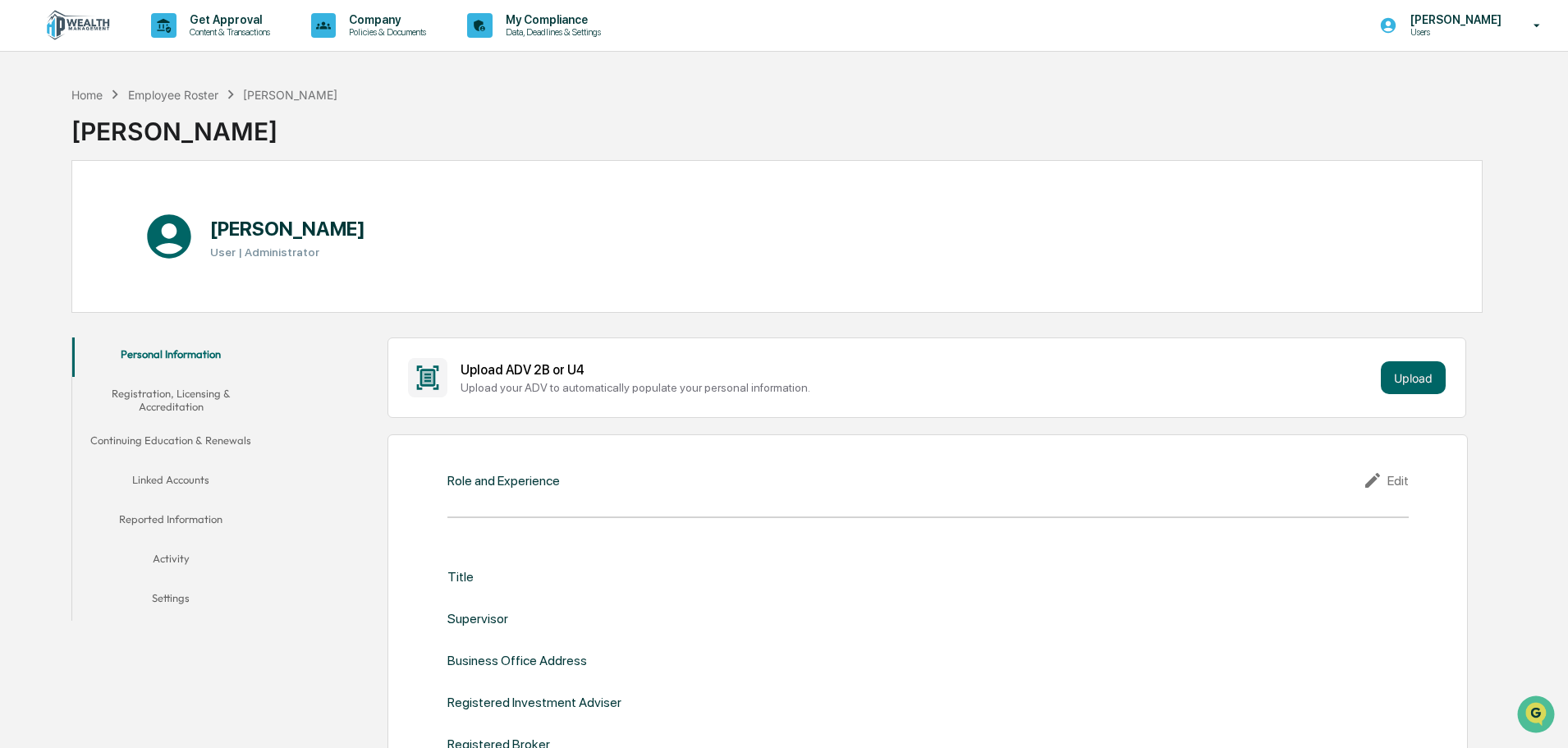
click at [182, 443] on button "Continuing Education & Renewals" at bounding box center [171, 444] width 197 height 39
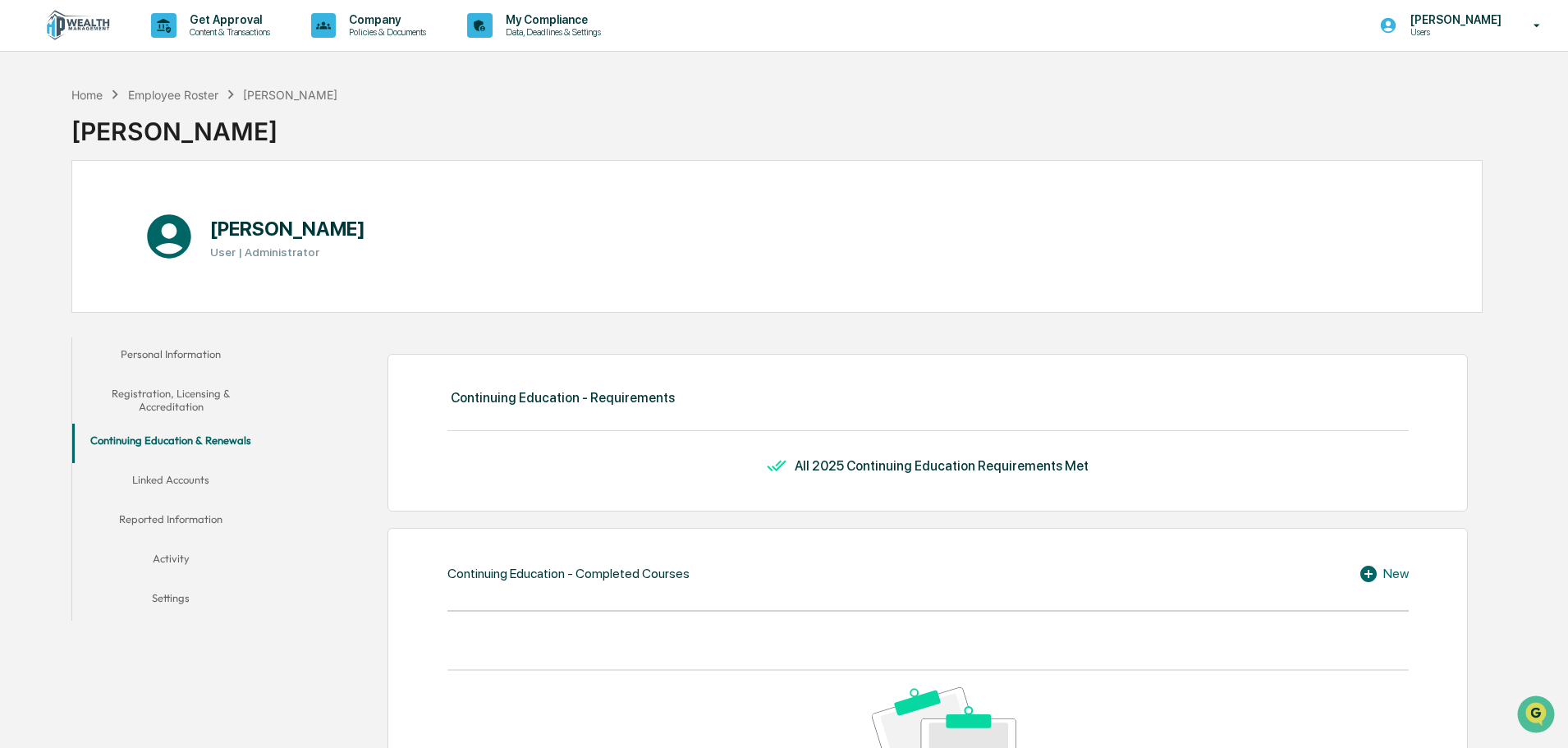
click at [178, 474] on button "Linked Accounts" at bounding box center [171, 483] width 197 height 39
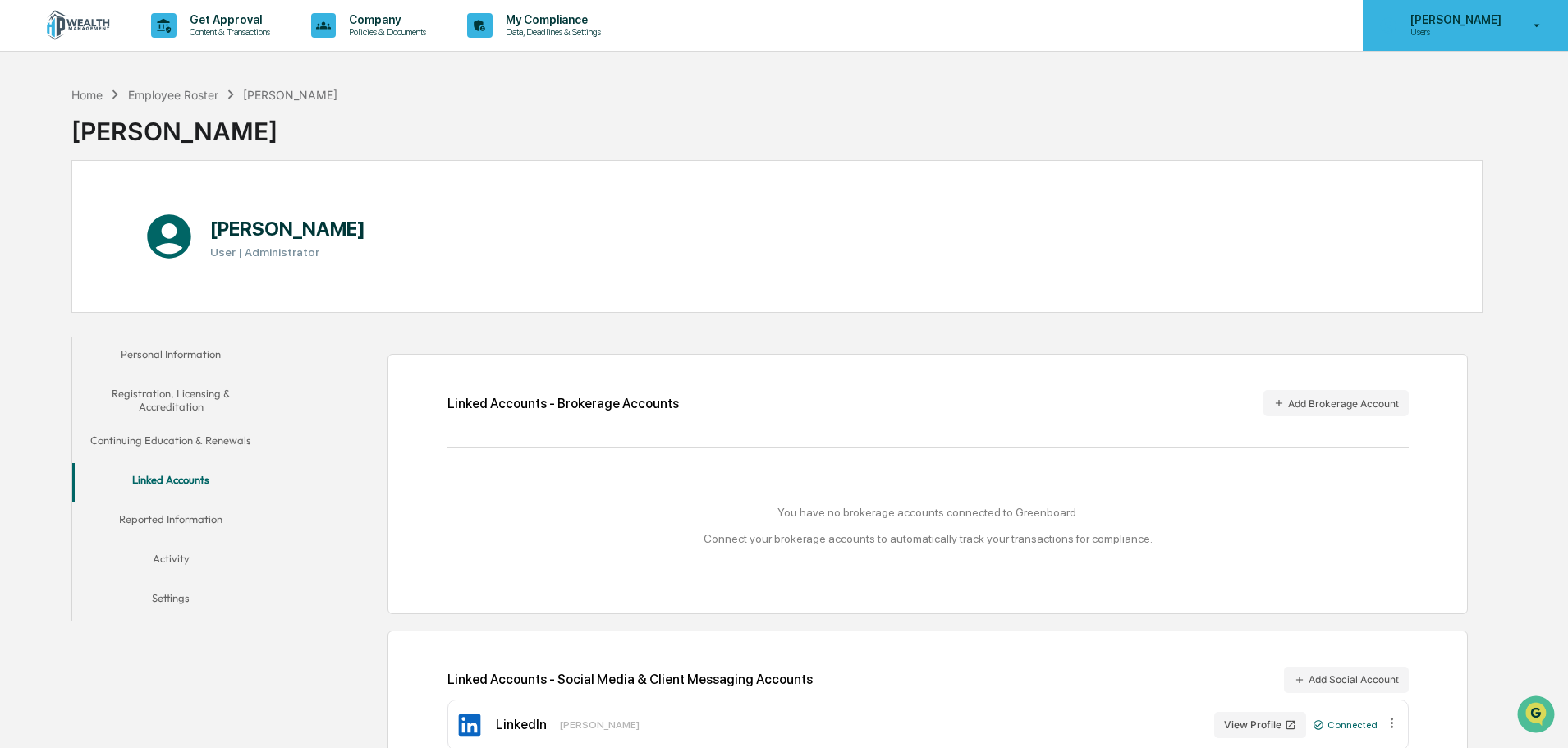
click at [1525, 32] on icon at bounding box center [1537, 26] width 28 height 16
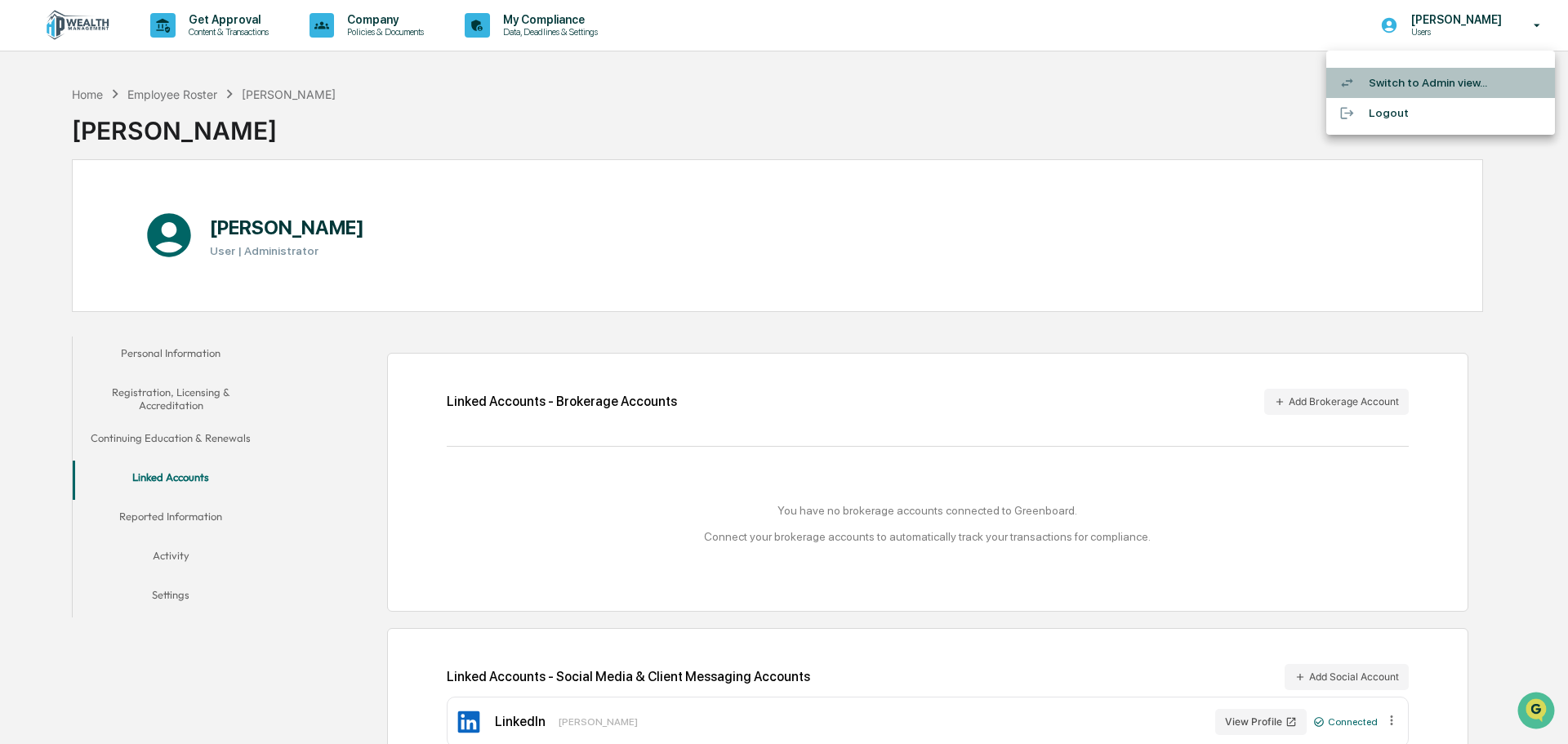
click at [1401, 75] on li "Switch to Admin view..." at bounding box center [1440, 82] width 228 height 30
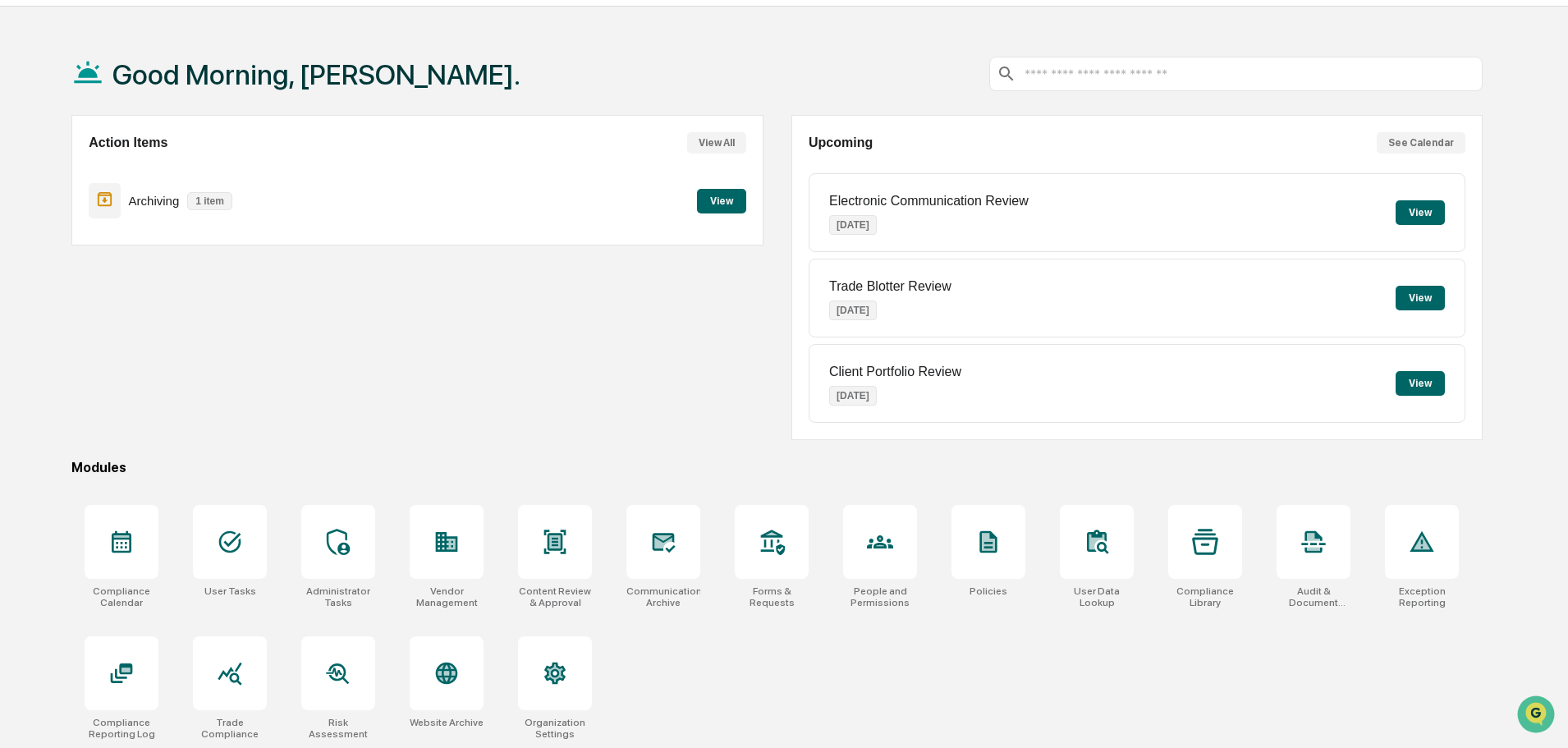
scroll to position [78, 0]
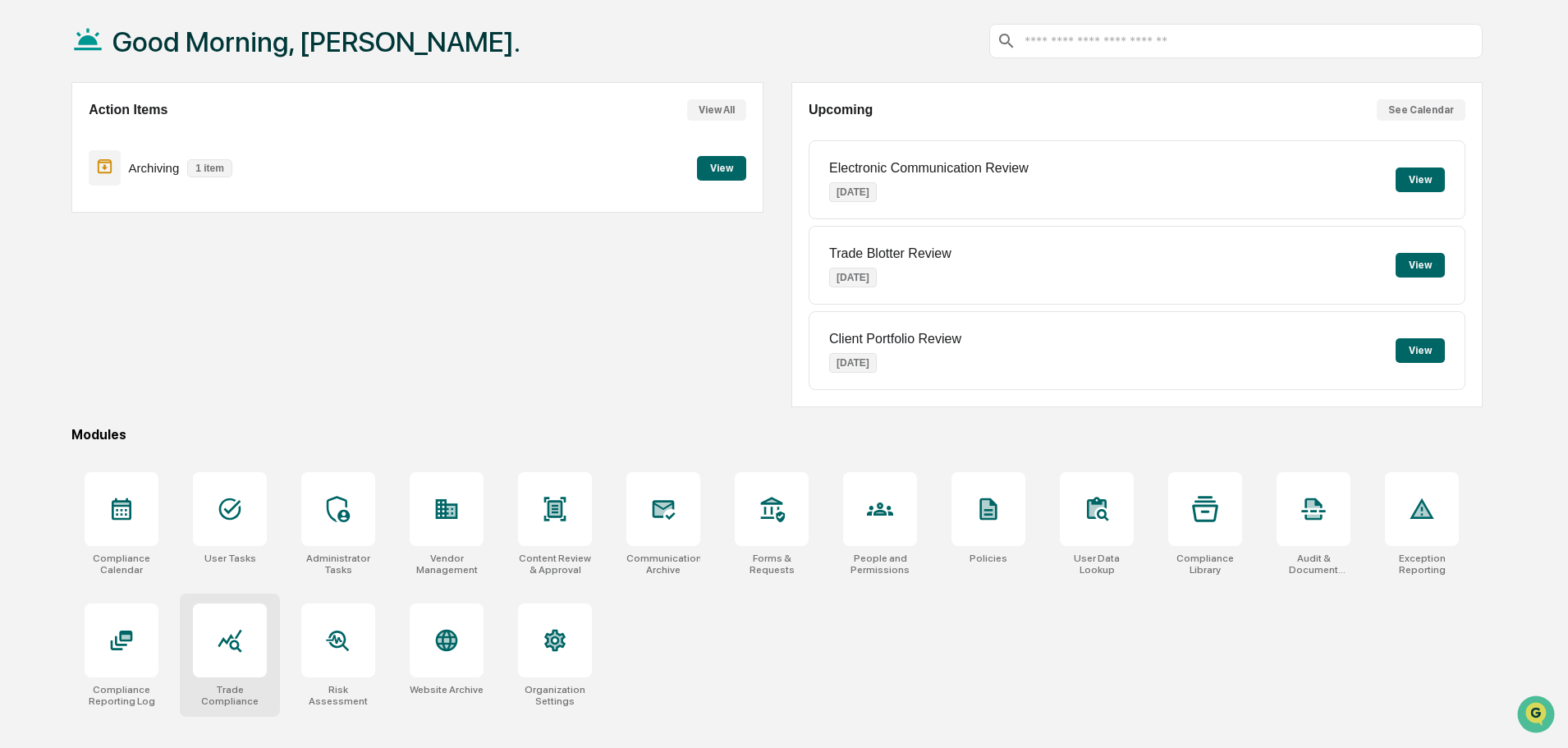
click at [236, 643] on icon at bounding box center [230, 640] width 27 height 27
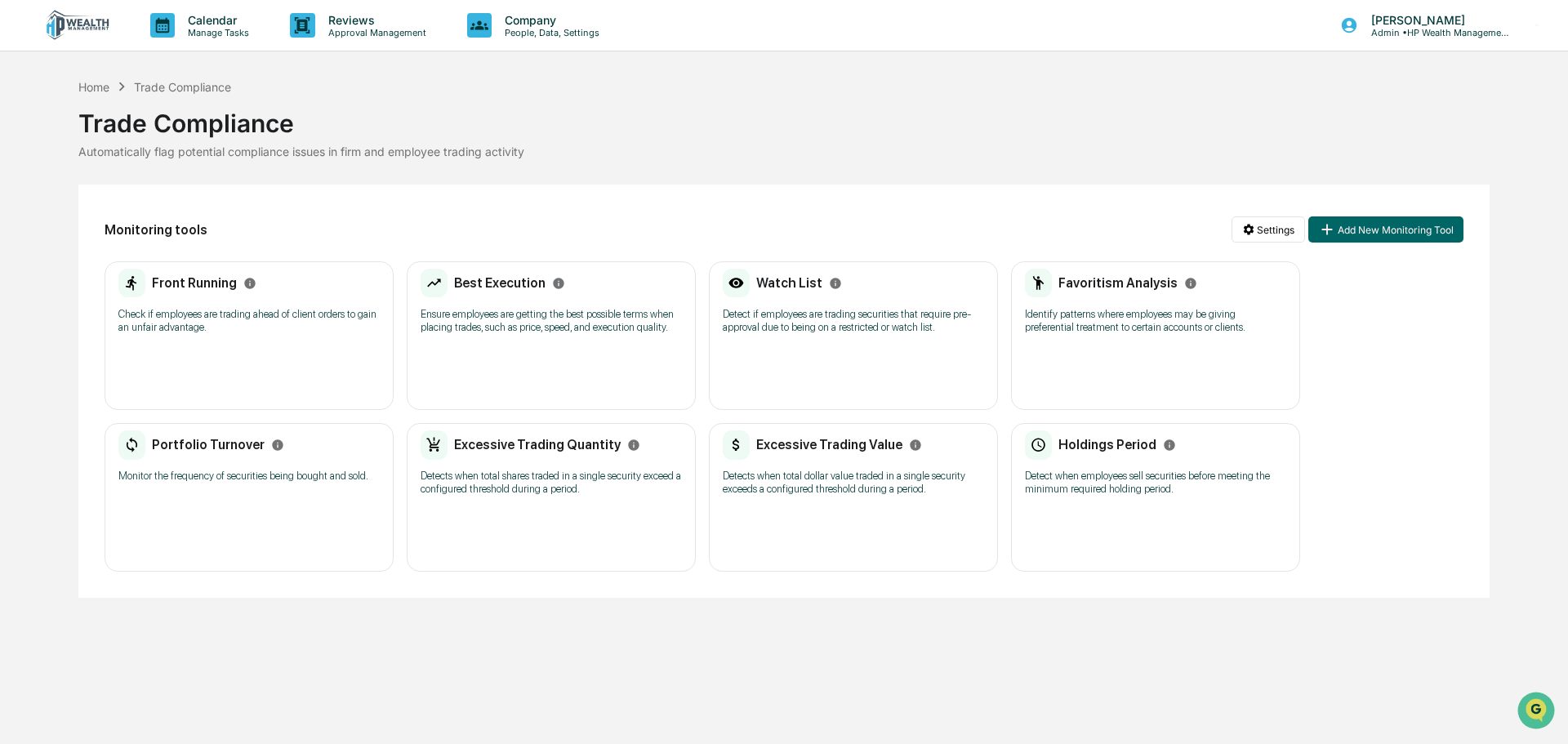
click at [91, 24] on img at bounding box center [78, 25] width 78 height 31
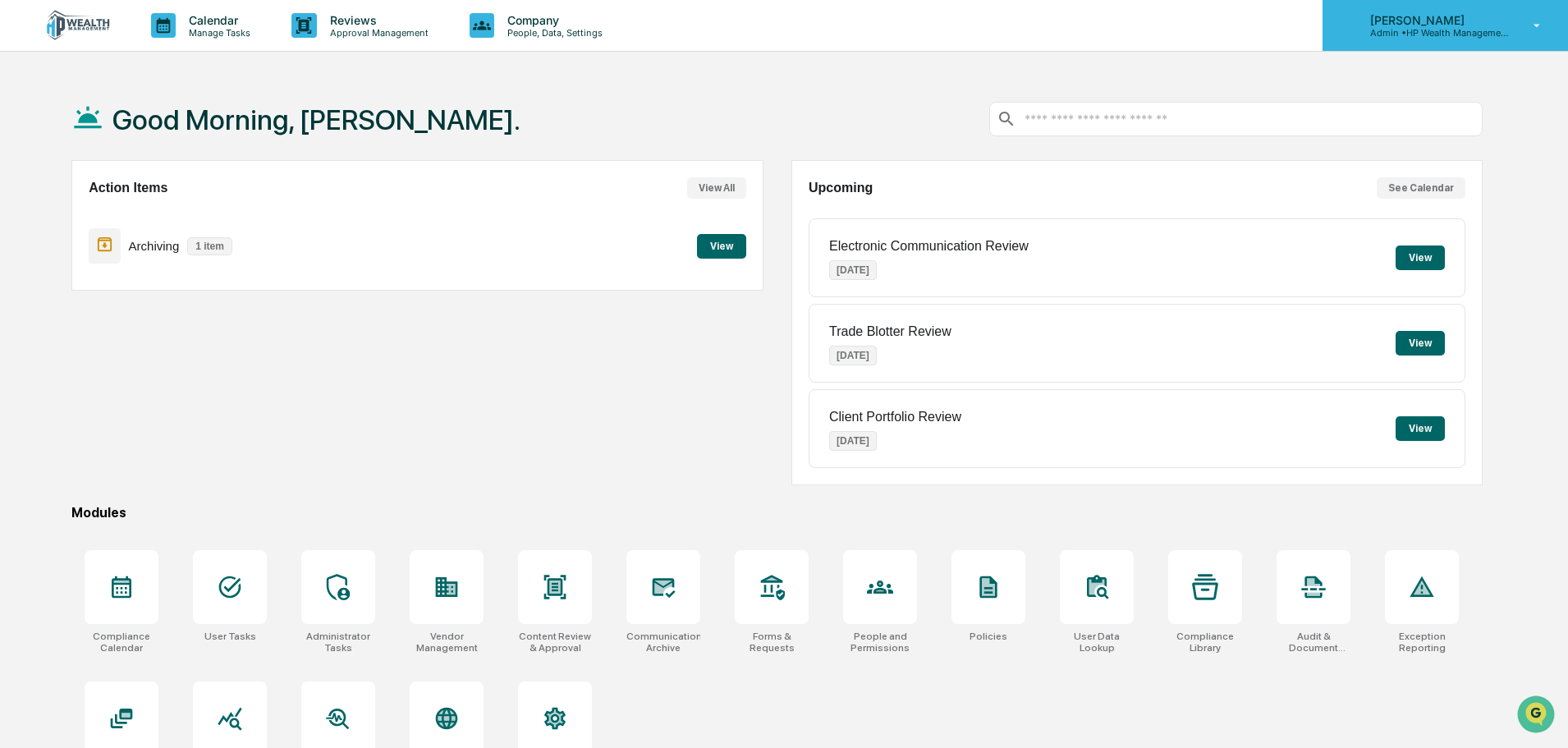
click at [1433, 24] on p "[PERSON_NAME]" at bounding box center [1434, 20] width 153 height 14
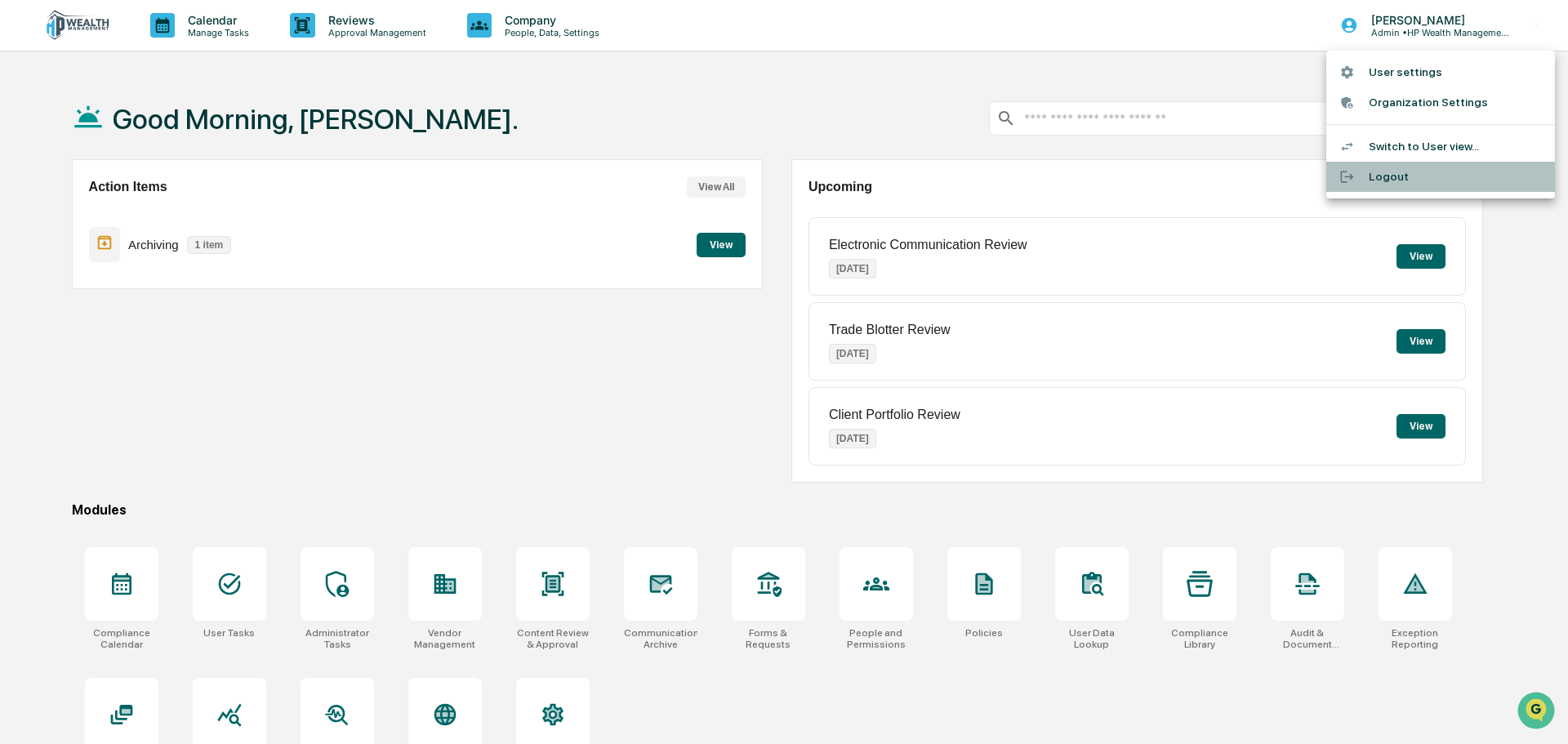
click at [1405, 175] on li "Logout" at bounding box center [1440, 177] width 228 height 30
